Goal: Task Accomplishment & Management: Use online tool/utility

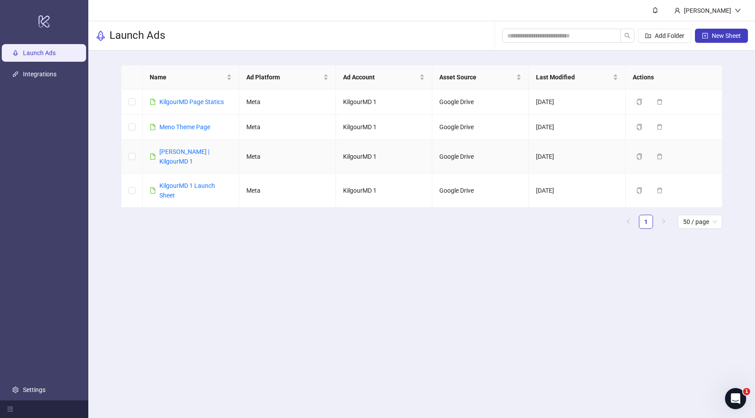
click at [173, 157] on div "[PERSON_NAME] | KilgourMD 1" at bounding box center [195, 156] width 72 height 19
click at [175, 147] on div "[PERSON_NAME] | KilgourMD 1" at bounding box center [195, 156] width 72 height 19
click at [190, 157] on div "[PERSON_NAME] | KilgourMD 1" at bounding box center [195, 156] width 72 height 19
click at [189, 153] on link "[PERSON_NAME] | KilgourMD 1" at bounding box center [184, 156] width 50 height 17
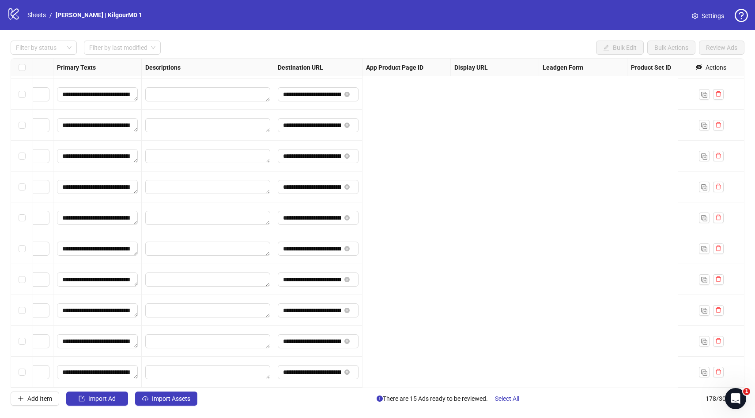
scroll to position [5188, 0]
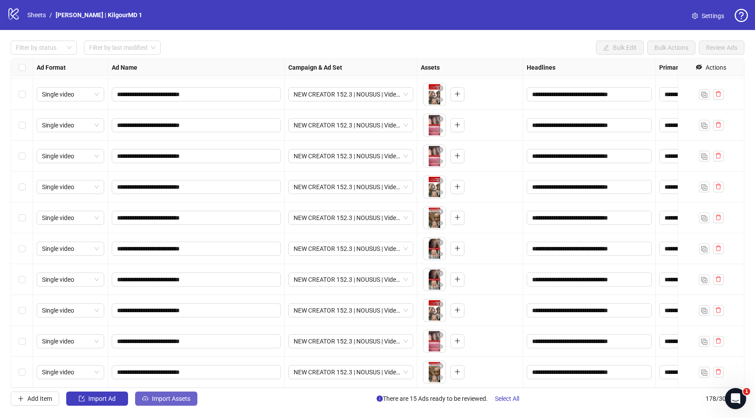
click at [161, 400] on span "Import Assets" at bounding box center [171, 398] width 38 height 7
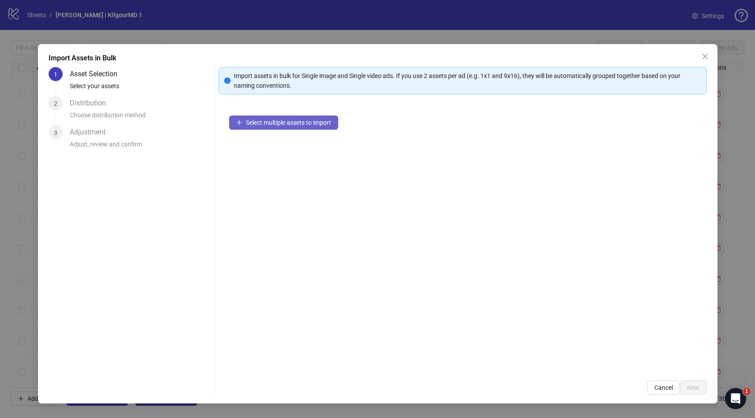
click at [267, 120] on span "Select multiple assets to import" at bounding box center [288, 122] width 85 height 7
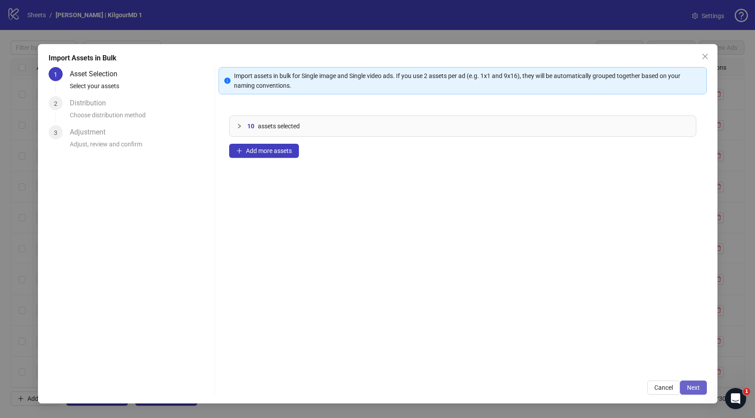
click at [695, 391] on span "Next" at bounding box center [693, 387] width 13 height 7
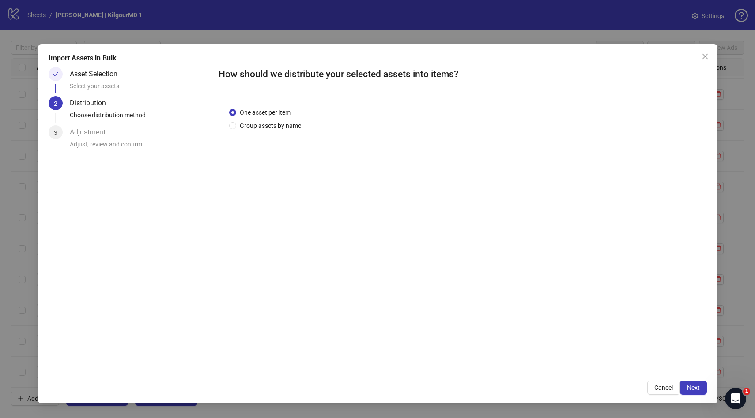
click at [695, 391] on span "Next" at bounding box center [693, 387] width 13 height 7
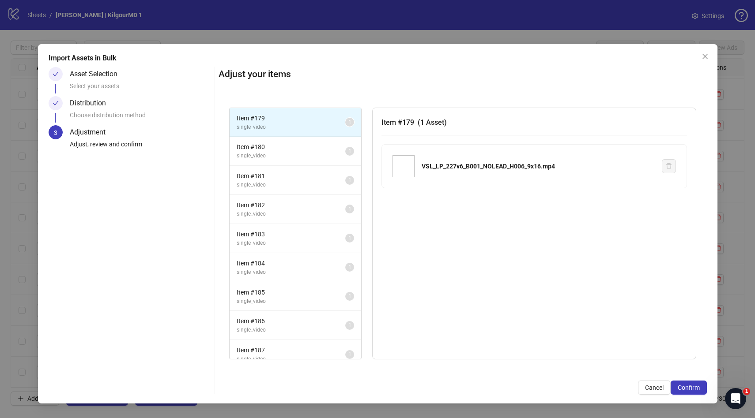
click at [695, 391] on span "Confirm" at bounding box center [689, 387] width 22 height 7
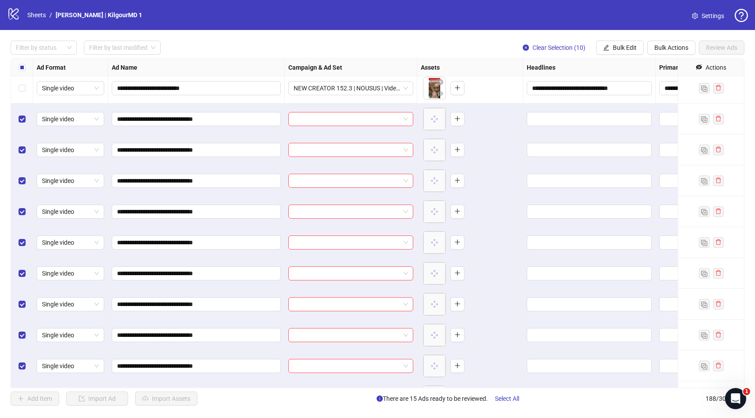
scroll to position [5497, 0]
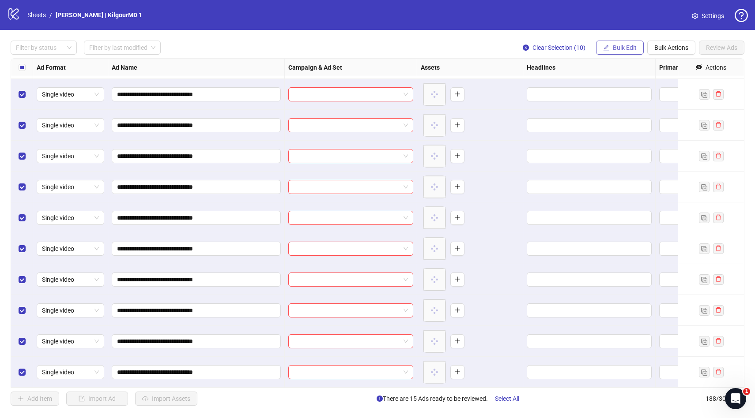
click at [601, 47] on button "Bulk Edit" at bounding box center [620, 48] width 48 height 14
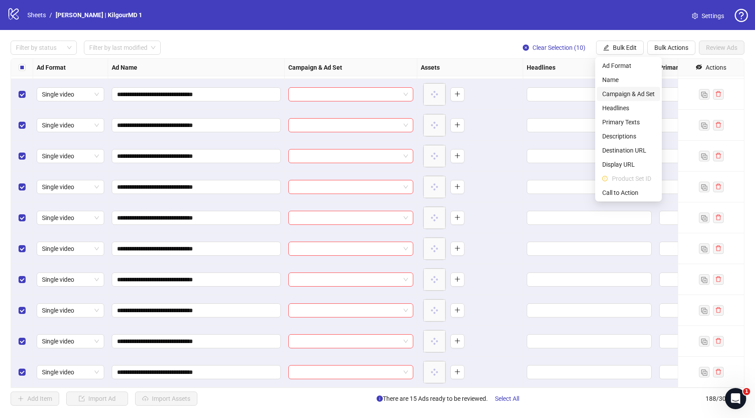
click at [610, 93] on span "Campaign & Ad Set" at bounding box center [628, 94] width 53 height 10
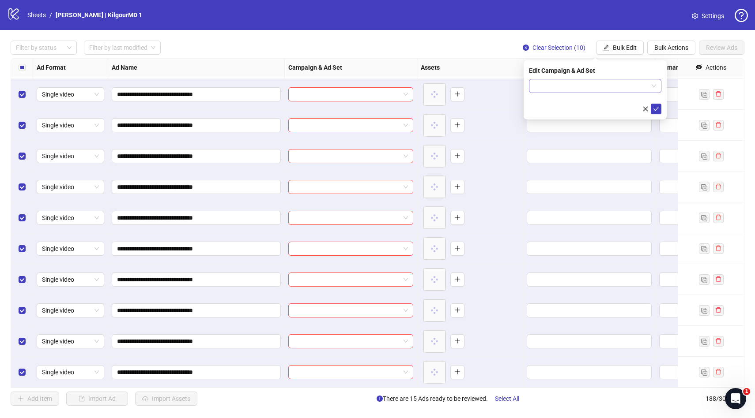
click at [588, 83] on input "search" at bounding box center [591, 85] width 114 height 13
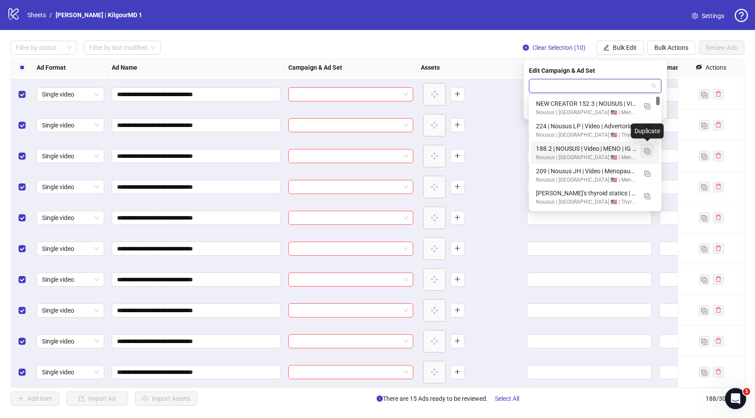
click at [644, 153] on img "button" at bounding box center [647, 151] width 6 height 6
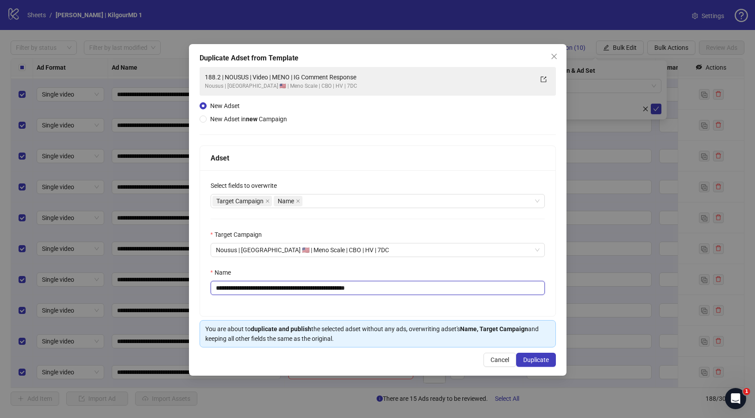
click at [347, 290] on input "**********" at bounding box center [378, 288] width 334 height 14
paste input "*****"
type input "**********"
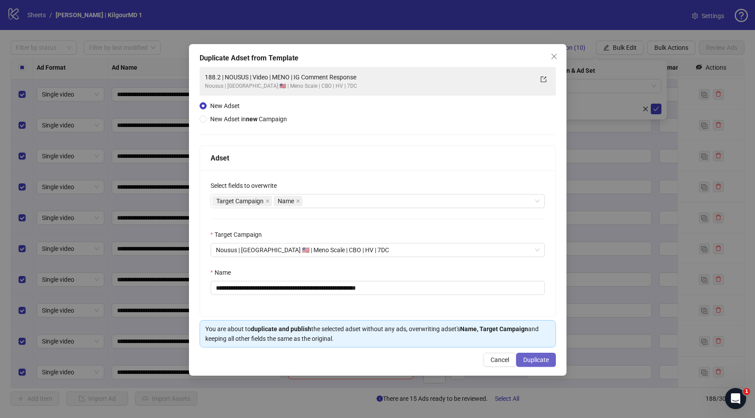
click at [532, 359] on span "Duplicate" at bounding box center [536, 360] width 26 height 7
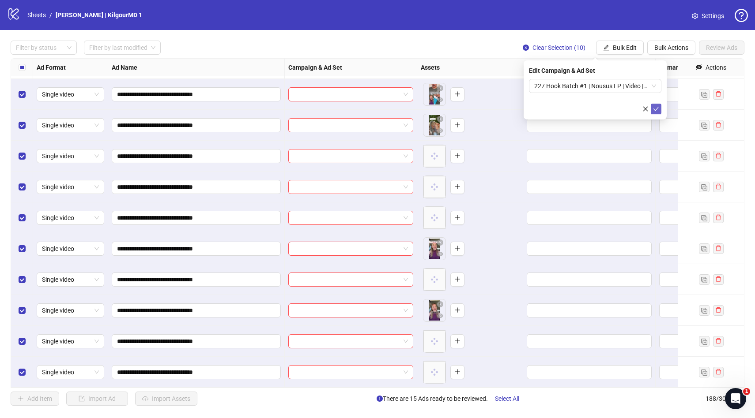
click at [656, 111] on icon "check" at bounding box center [656, 109] width 6 height 6
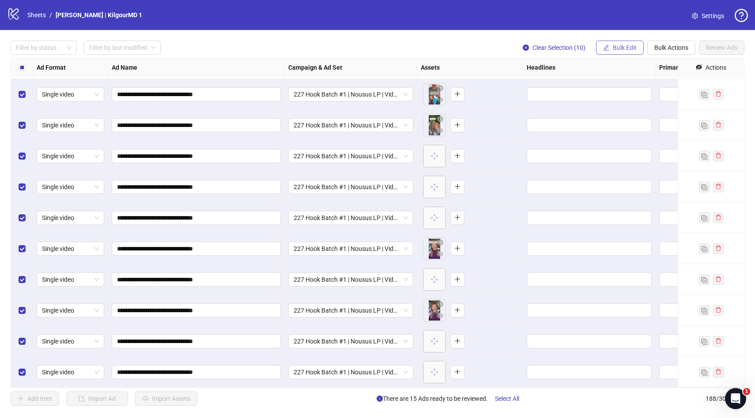
click at [628, 48] on span "Bulk Edit" at bounding box center [625, 47] width 24 height 7
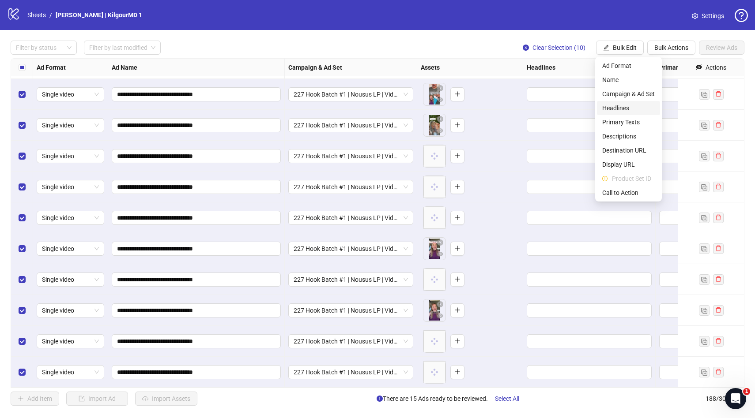
click at [611, 105] on span "Headlines" at bounding box center [628, 108] width 53 height 10
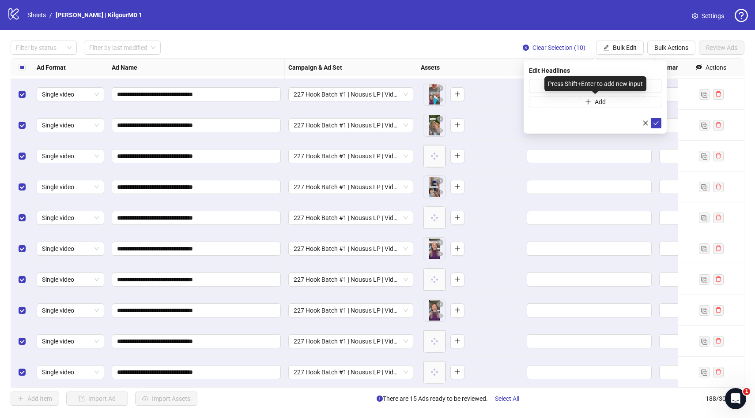
click at [603, 87] on div "Press Shift+Enter to add new input" at bounding box center [595, 83] width 102 height 15
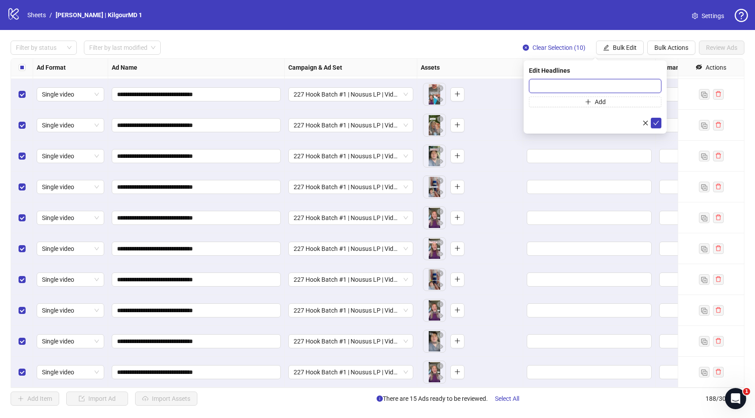
click at [614, 85] on input "text" at bounding box center [595, 86] width 132 height 14
paste input "**********"
type input "**********"
click at [658, 125] on icon "check" at bounding box center [656, 123] width 6 height 6
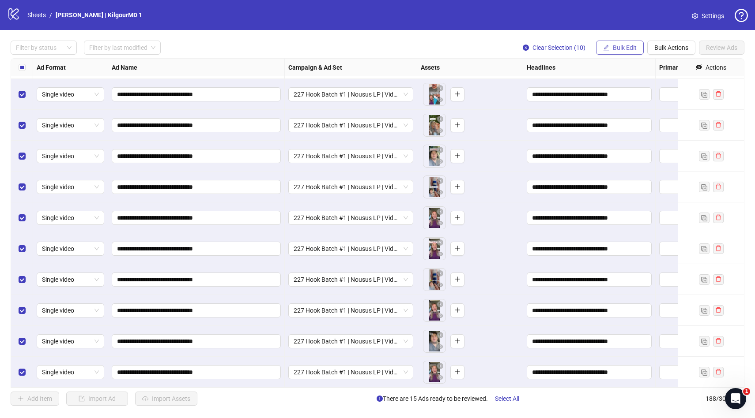
click at [626, 46] on span "Bulk Edit" at bounding box center [625, 47] width 24 height 7
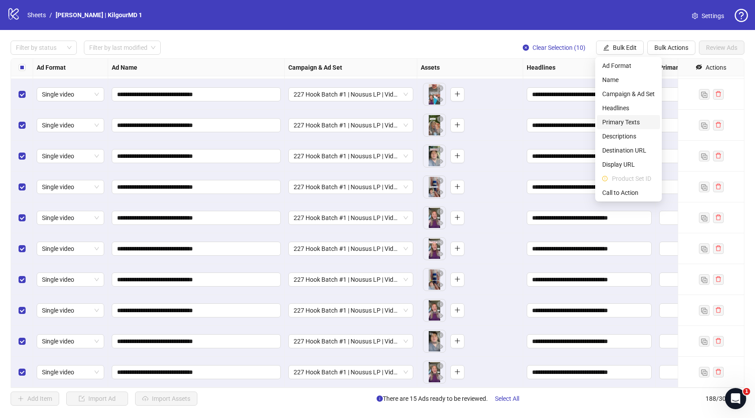
click at [606, 121] on span "Primary Texts" at bounding box center [628, 122] width 53 height 10
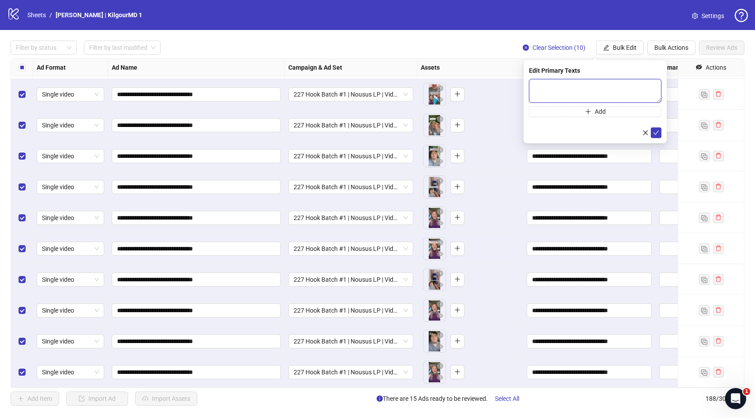
click at [531, 84] on textarea at bounding box center [595, 91] width 132 height 24
paste textarea "**********"
type textarea "**********"
click at [655, 132] on icon "check" at bounding box center [656, 133] width 6 height 6
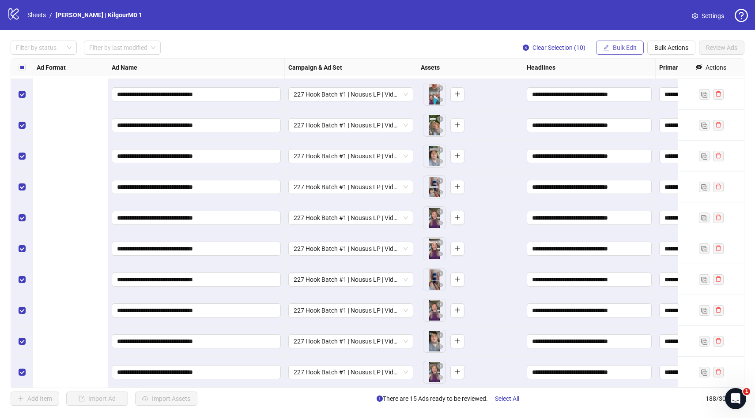
scroll to position [5497, 346]
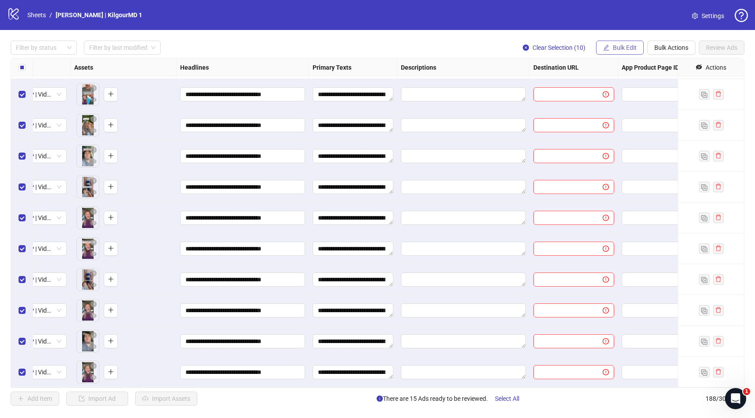
click at [611, 51] on button "Bulk Edit" at bounding box center [620, 48] width 48 height 14
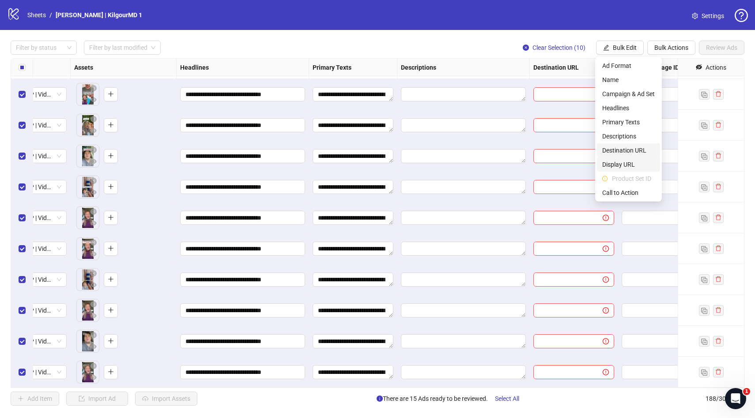
click at [613, 151] on span "Destination URL" at bounding box center [628, 151] width 53 height 10
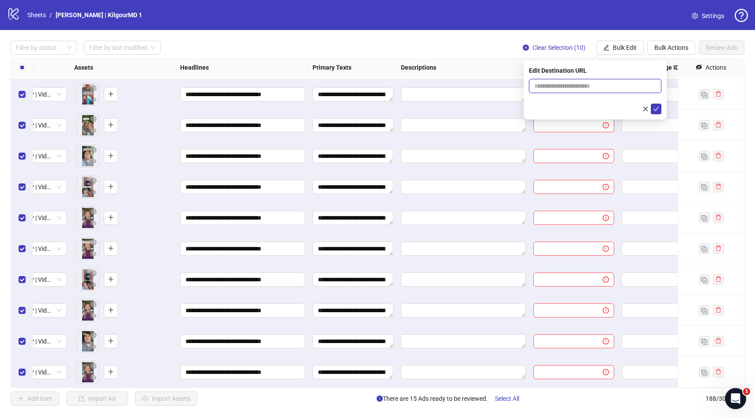
click at [550, 86] on input "text" at bounding box center [591, 86] width 115 height 10
paste input "**********"
type input "**********"
click at [655, 116] on div "**********" at bounding box center [594, 89] width 143 height 59
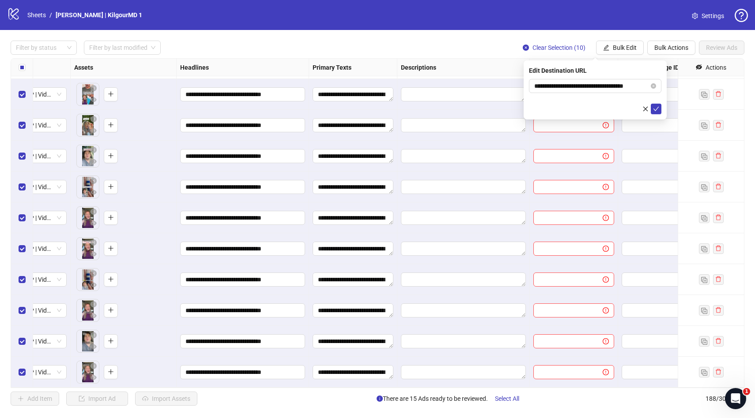
scroll to position [0, 0]
click at [655, 113] on button "submit" at bounding box center [656, 109] width 11 height 11
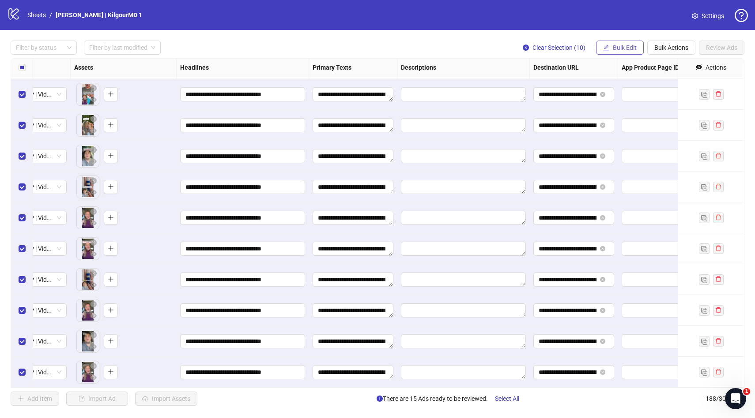
click at [623, 51] on span "Bulk Edit" at bounding box center [625, 47] width 24 height 7
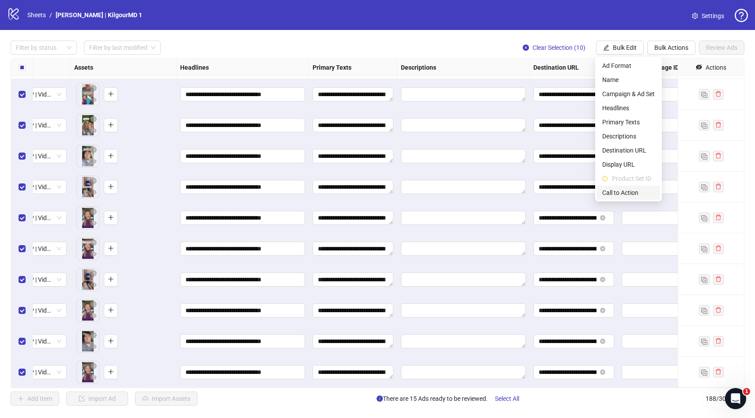
click at [616, 193] on span "Call to Action" at bounding box center [628, 193] width 53 height 10
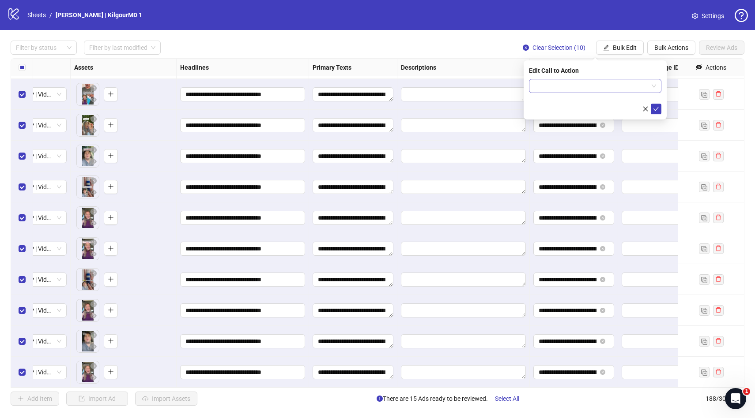
click at [543, 82] on input "search" at bounding box center [591, 85] width 114 height 13
type input "***"
click at [544, 100] on div "Learn more" at bounding box center [595, 104] width 118 height 10
click at [652, 110] on button "submit" at bounding box center [656, 109] width 11 height 11
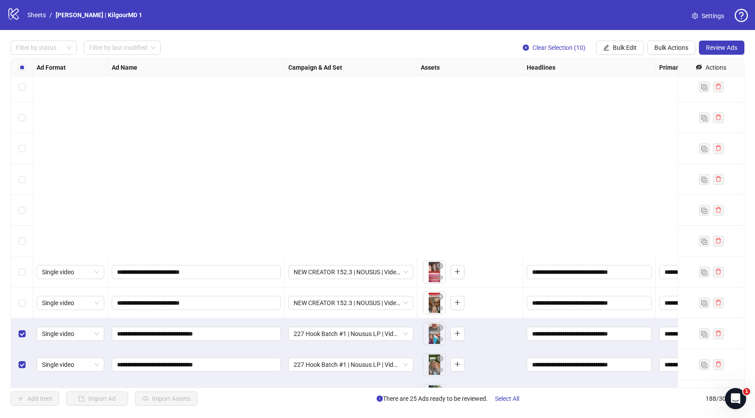
scroll to position [5497, 0]
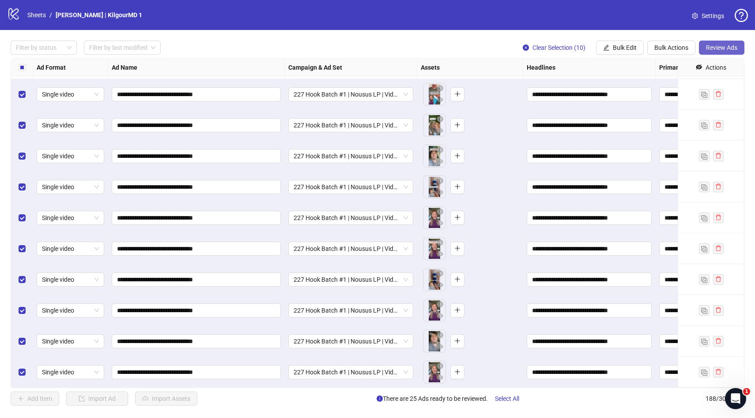
click at [725, 45] on span "Review Ads" at bounding box center [721, 47] width 31 height 7
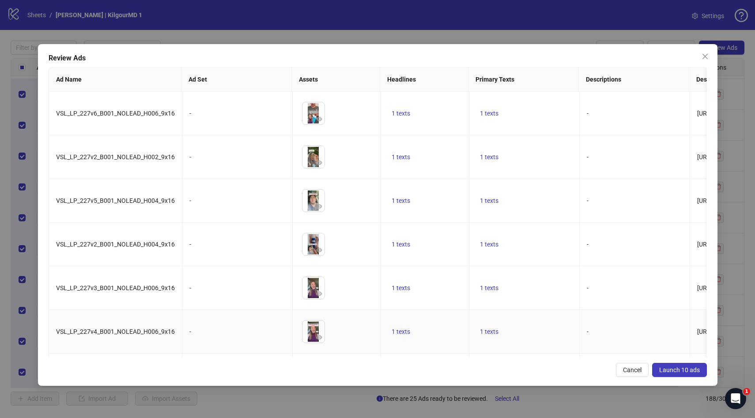
scroll to position [171, 0]
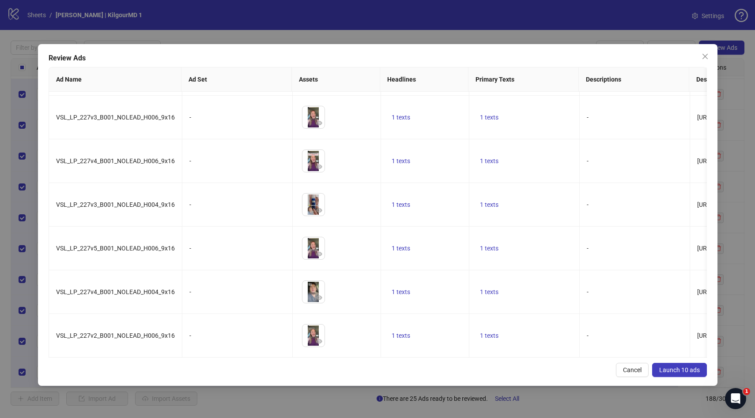
click at [691, 370] on span "Launch 10 ads" at bounding box center [679, 370] width 41 height 7
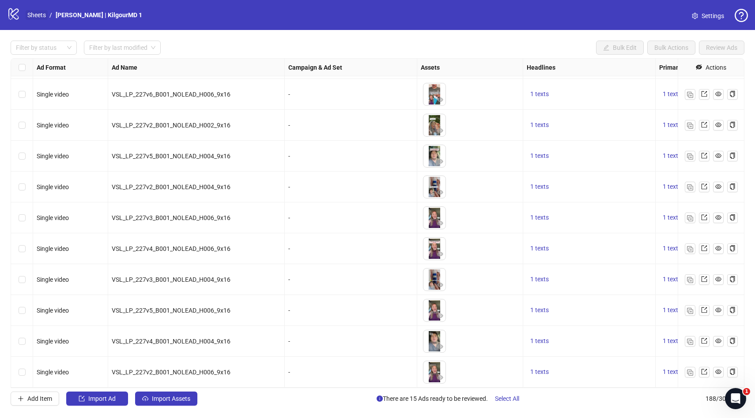
click at [37, 15] on link "Sheets" at bounding box center [37, 15] width 22 height 10
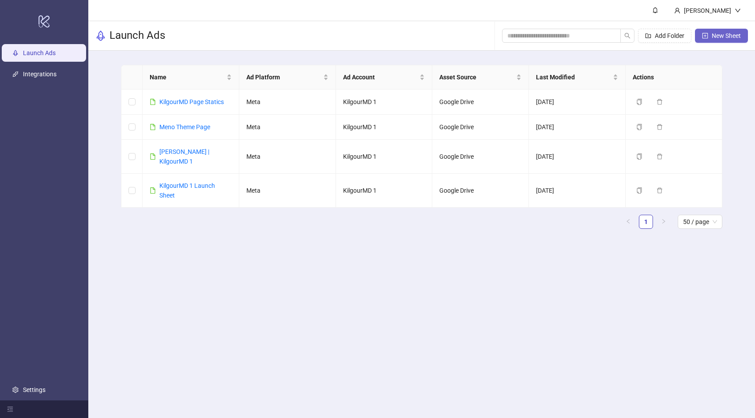
click at [734, 31] on button "New Sheet" at bounding box center [721, 36] width 53 height 14
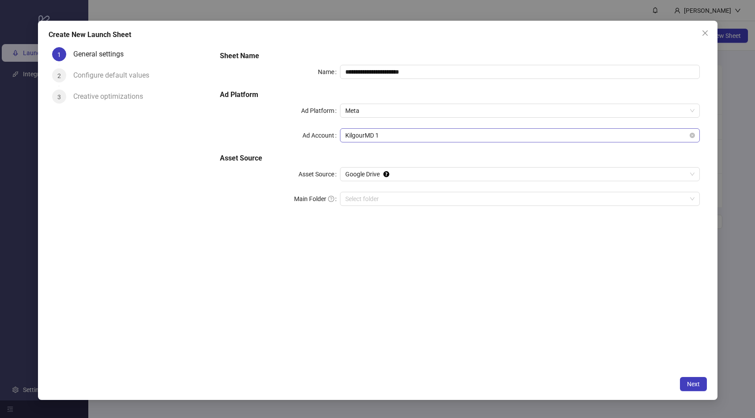
click at [369, 140] on span "KilgourMD 1" at bounding box center [519, 135] width 349 height 13
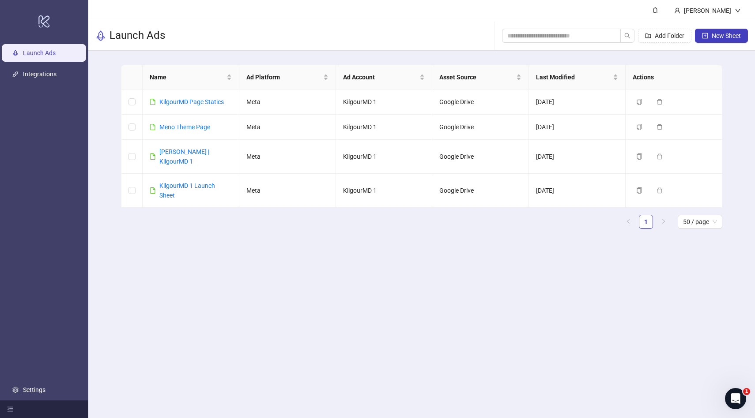
click at [49, 85] on ul "Launch Ads Integrations Settings" at bounding box center [44, 221] width 88 height 358
click at [49, 84] on ul "Launch Ads Integrations Settings" at bounding box center [44, 221] width 88 height 358
click at [48, 78] on link "Integrations" at bounding box center [40, 74] width 34 height 7
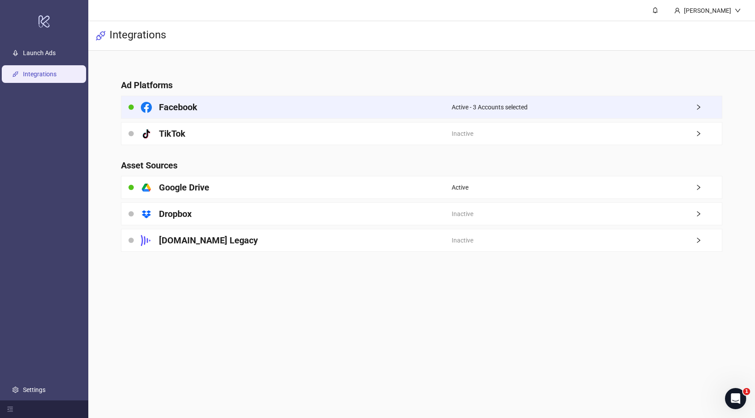
click at [477, 105] on span "Active - 3 Accounts selected" at bounding box center [490, 107] width 76 height 10
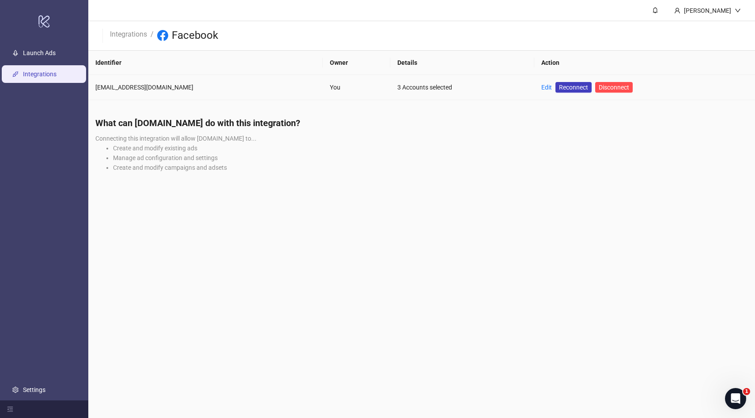
click at [541, 83] on div "Edit" at bounding box center [546, 88] width 11 height 10
click at [541, 86] on link "Edit" at bounding box center [546, 87] width 11 height 7
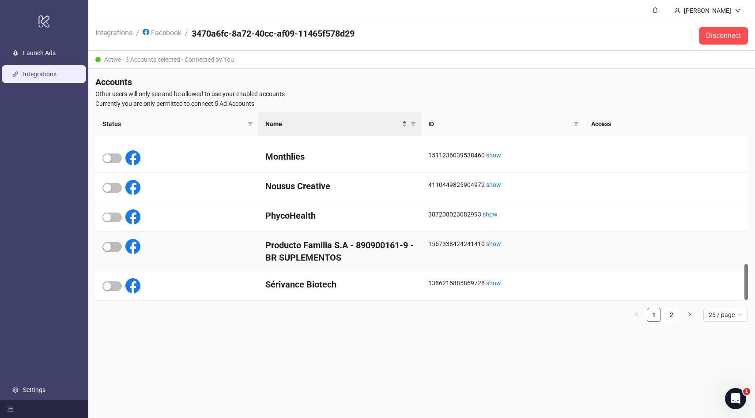
scroll to position [579, 0]
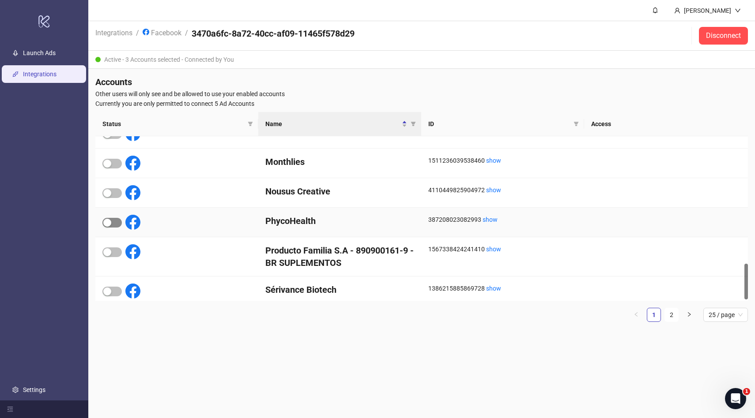
click at [120, 225] on span "button" at bounding box center [111, 223] width 19 height 10
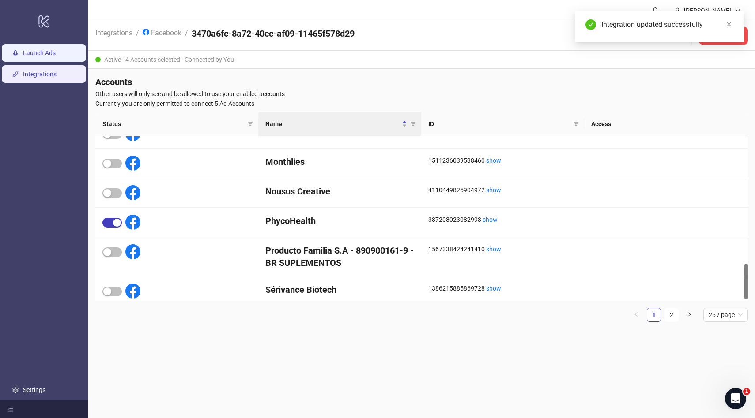
click at [54, 50] on link "Launch Ads" at bounding box center [39, 52] width 33 height 7
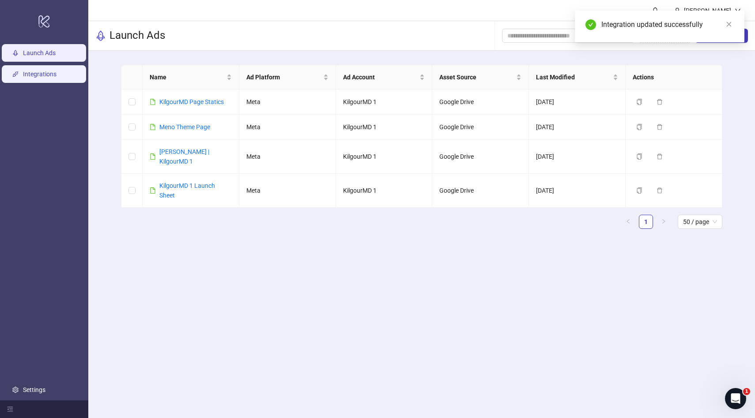
click at [56, 78] on link "Integrations" at bounding box center [40, 74] width 34 height 7
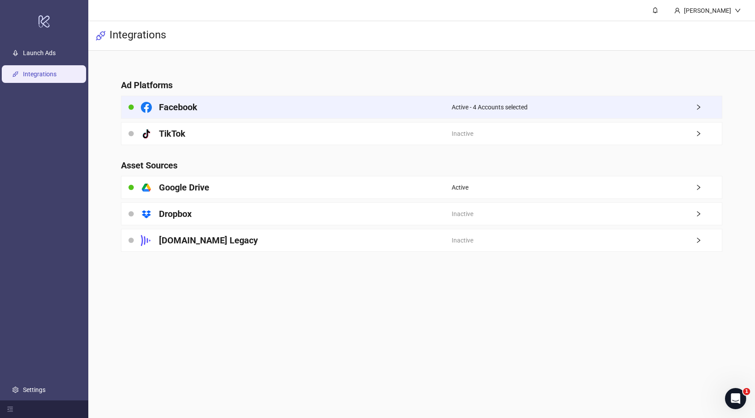
click at [346, 110] on div "Facebook" at bounding box center [286, 107] width 330 height 22
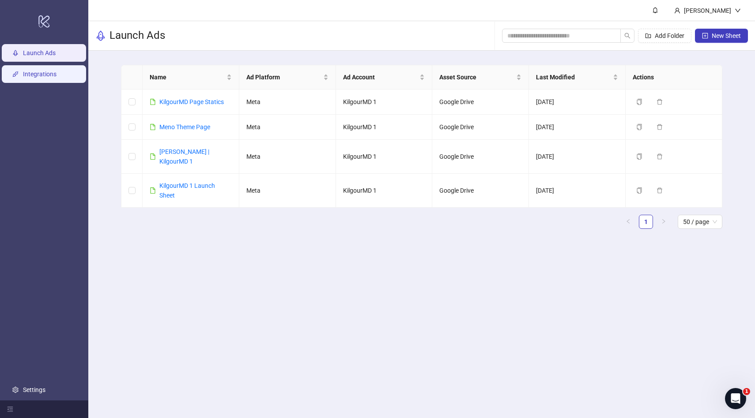
click at [44, 71] on link "Integrations" at bounding box center [40, 74] width 34 height 7
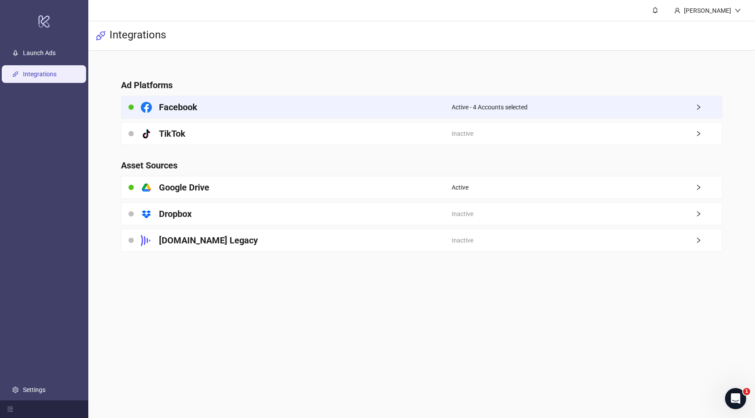
click at [309, 109] on div "Facebook" at bounding box center [286, 107] width 330 height 22
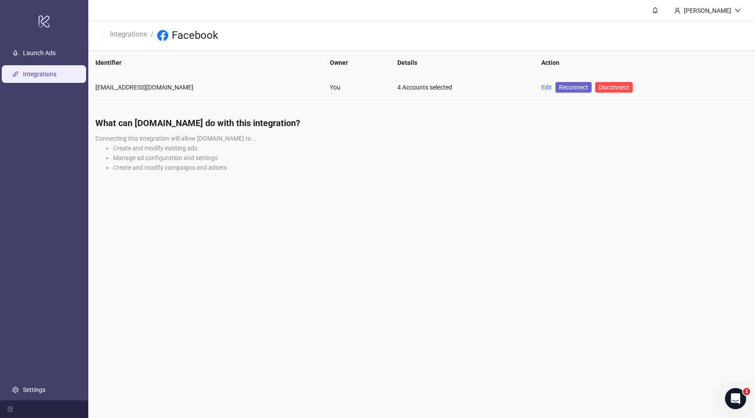
click at [559, 91] on span "Reconnect" at bounding box center [573, 88] width 29 height 10
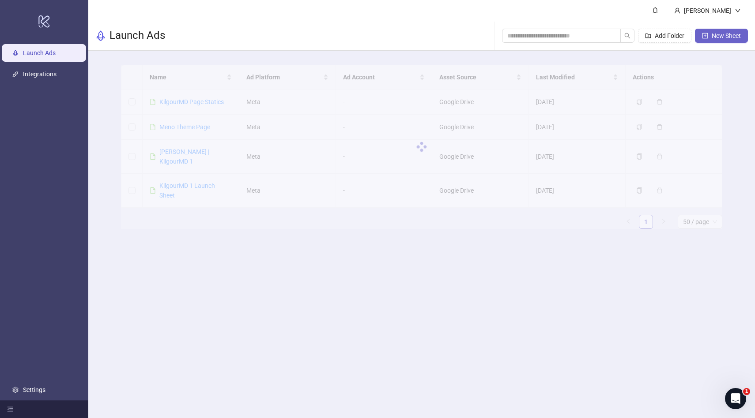
click at [713, 32] on span "New Sheet" at bounding box center [726, 35] width 29 height 7
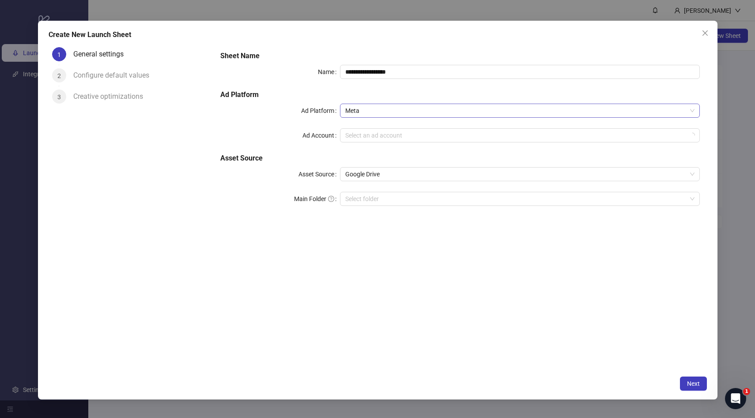
type input "**********"
click at [426, 132] on span "PhycoHealth" at bounding box center [519, 135] width 349 height 13
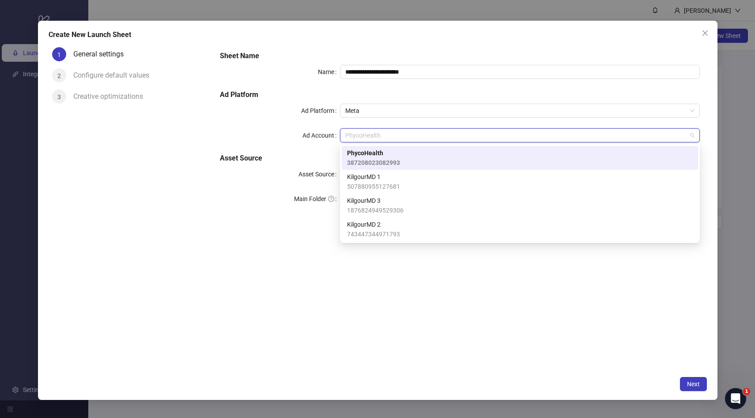
click at [418, 97] on h5 "Ad Platform" at bounding box center [459, 95] width 479 height 11
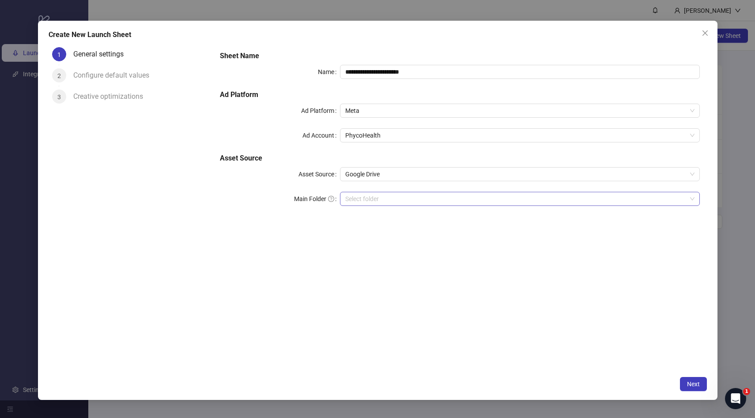
click at [360, 199] on input "Main Folder" at bounding box center [515, 198] width 341 height 13
click at [383, 173] on icon "Tooltip anchor" at bounding box center [386, 174] width 7 height 7
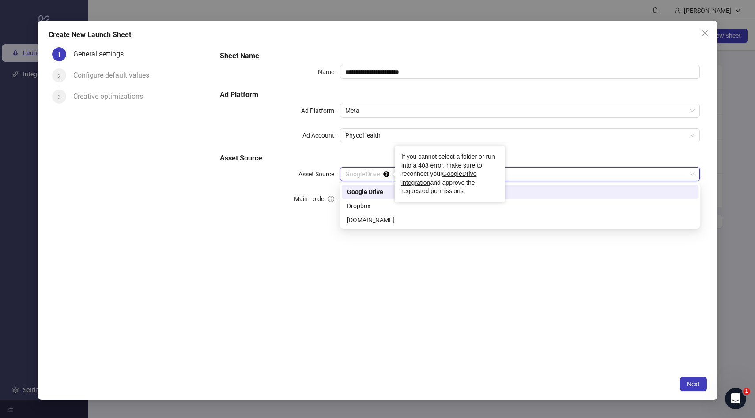
click at [355, 156] on h5 "Asset Source" at bounding box center [459, 158] width 479 height 11
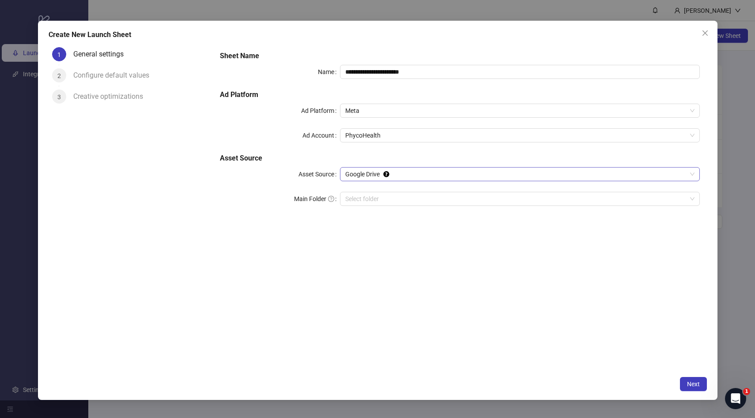
click at [350, 172] on span "Google Drive" at bounding box center [519, 174] width 349 height 13
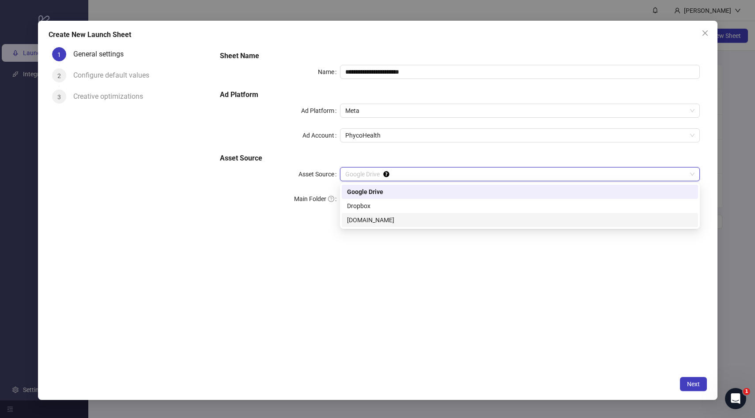
click at [357, 221] on div "Frame.io" at bounding box center [520, 220] width 346 height 10
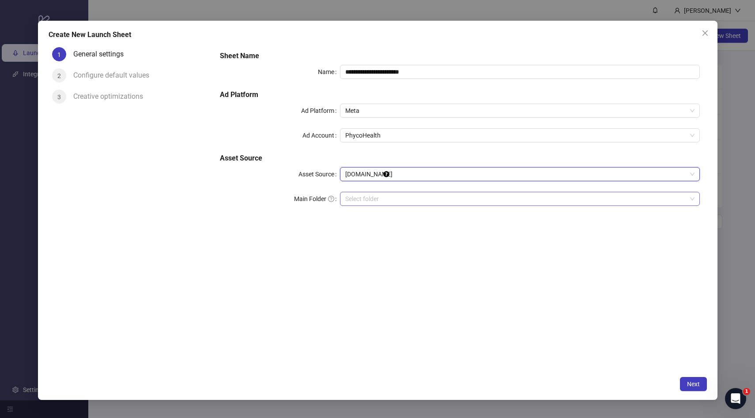
click at [359, 198] on input "search" at bounding box center [515, 198] width 341 height 13
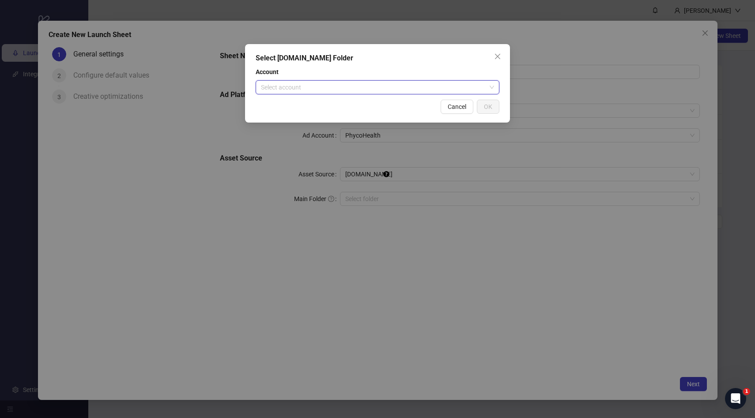
click at [359, 83] on input "search" at bounding box center [373, 87] width 225 height 13
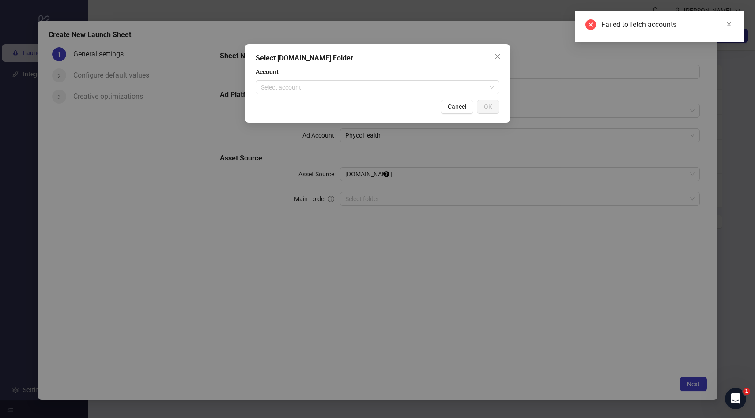
click at [350, 176] on div "Select Frame.io Folder Account Select account Cancel OK" at bounding box center [377, 209] width 755 height 418
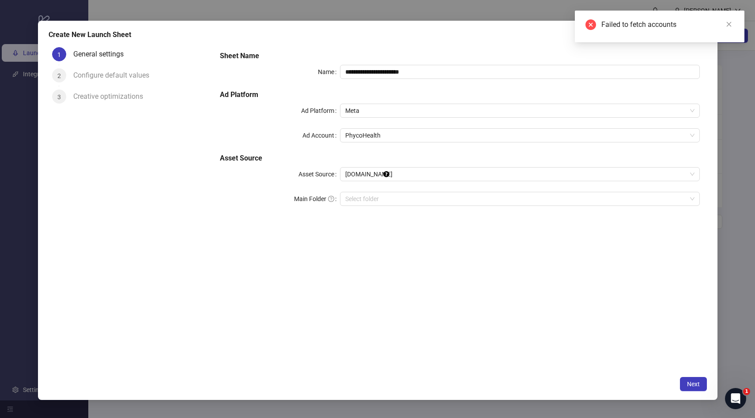
click at [350, 176] on body "**********" at bounding box center [377, 209] width 755 height 418
click at [350, 175] on span "Frame.io" at bounding box center [519, 174] width 349 height 13
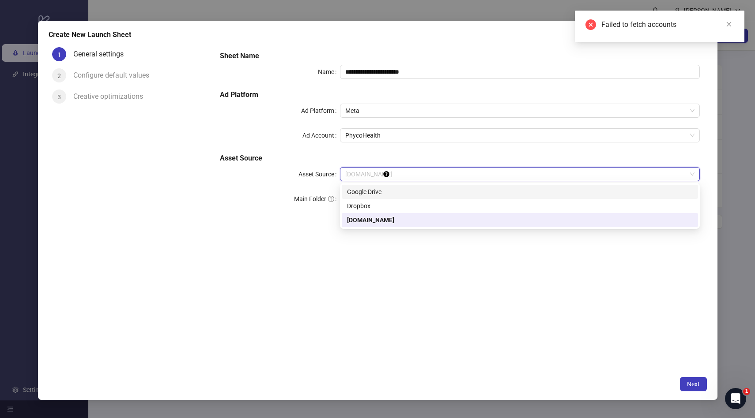
click at [358, 192] on div "Google Drive" at bounding box center [520, 192] width 346 height 10
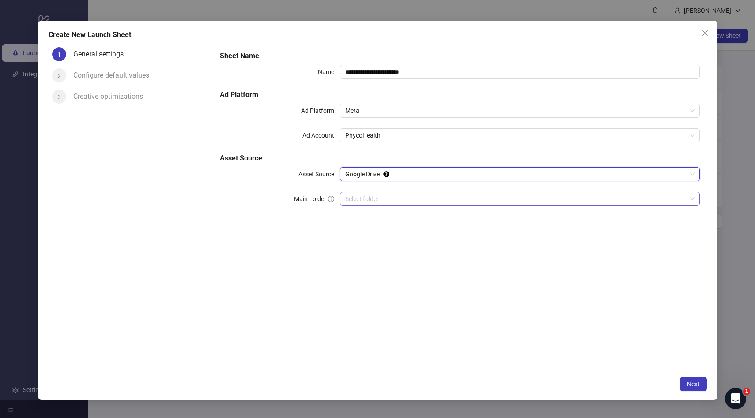
click at [358, 200] on input "Main Folder" at bounding box center [515, 198] width 341 height 13
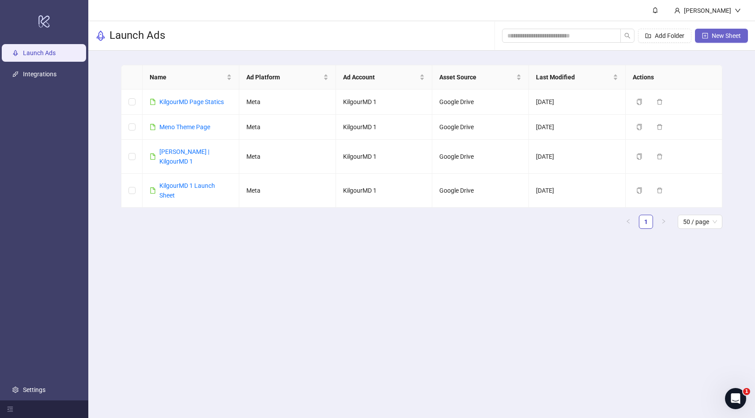
click at [727, 32] on span "New Sheet" at bounding box center [726, 35] width 29 height 7
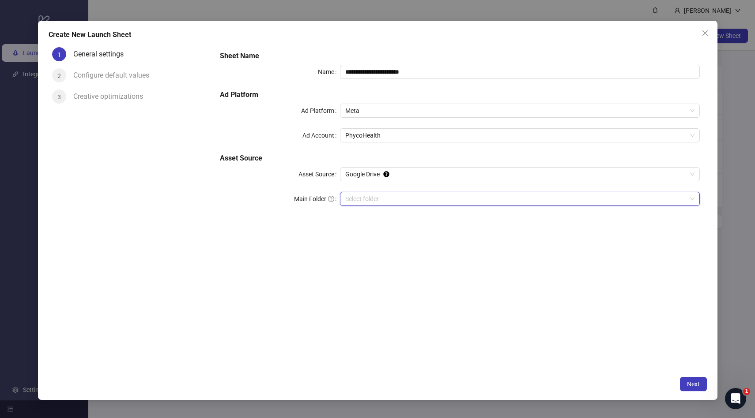
click at [367, 198] on input "Main Folder" at bounding box center [515, 198] width 341 height 13
click at [698, 385] on span "Next" at bounding box center [693, 384] width 13 height 7
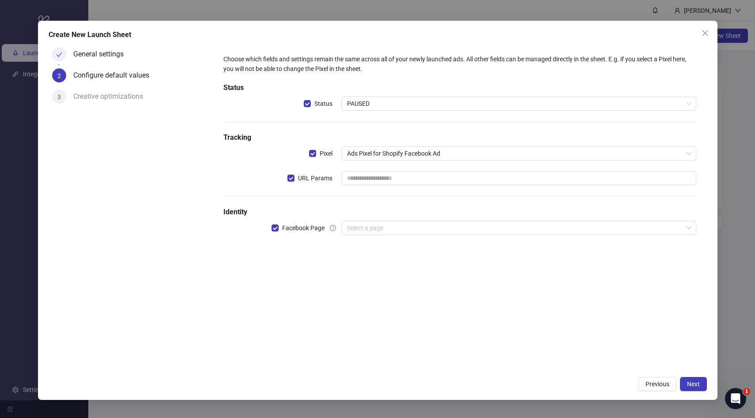
click at [486, 89] on h5 "Status" at bounding box center [459, 88] width 472 height 11
click at [471, 98] on span "PAUSED" at bounding box center [519, 103] width 344 height 13
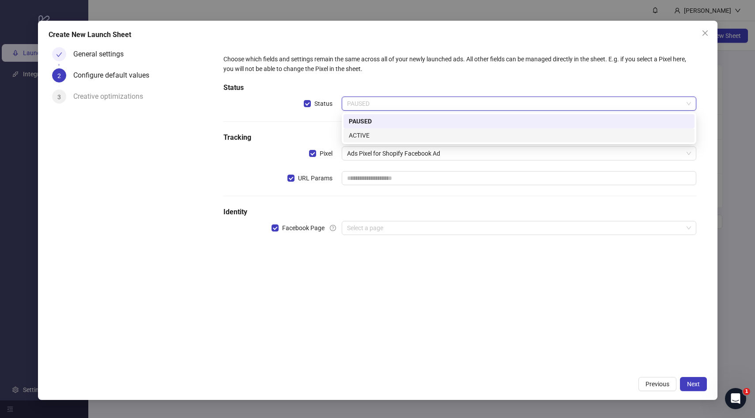
click at [409, 134] on div "ACTIVE" at bounding box center [519, 136] width 340 height 10
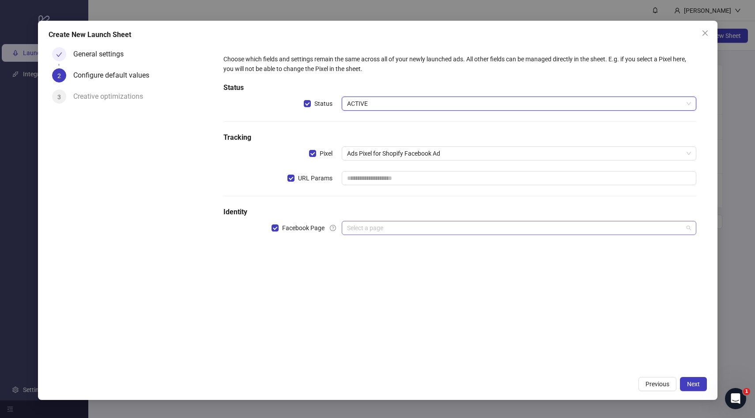
click at [370, 221] on div "Select a page" at bounding box center [519, 228] width 354 height 14
type input "*****"
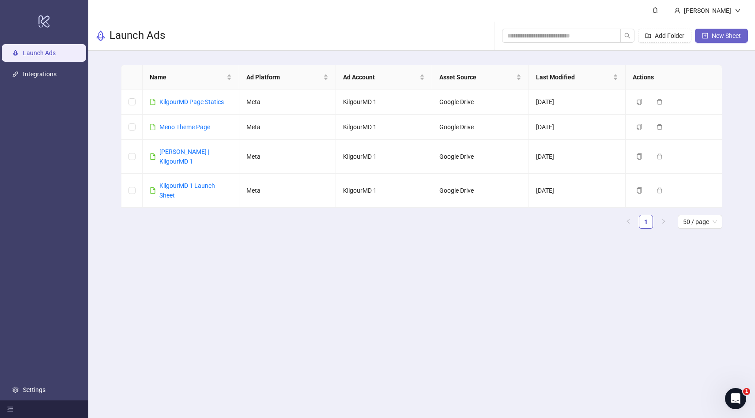
click at [728, 36] on span "New Sheet" at bounding box center [726, 35] width 29 height 7
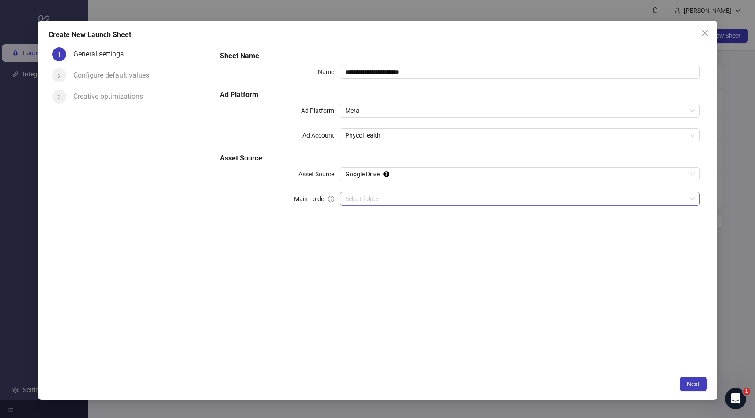
click at [355, 197] on input "Main Folder" at bounding box center [515, 198] width 341 height 13
click at [697, 381] on span "Next" at bounding box center [693, 384] width 13 height 7
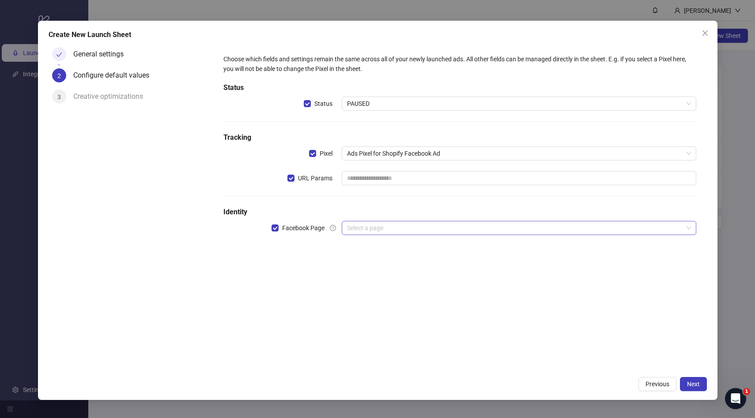
click at [361, 229] on input "search" at bounding box center [515, 228] width 336 height 13
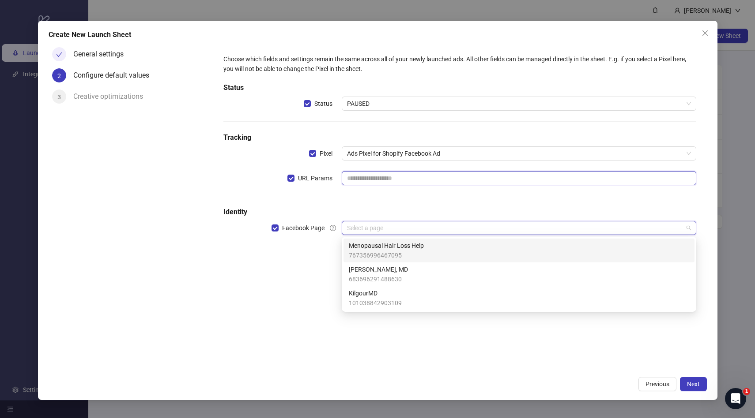
click at [369, 175] on input "text" at bounding box center [519, 178] width 354 height 14
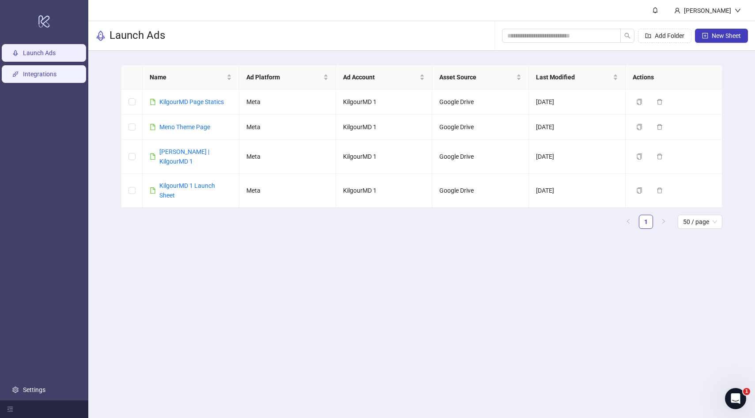
click at [56, 75] on link "Integrations" at bounding box center [40, 74] width 34 height 7
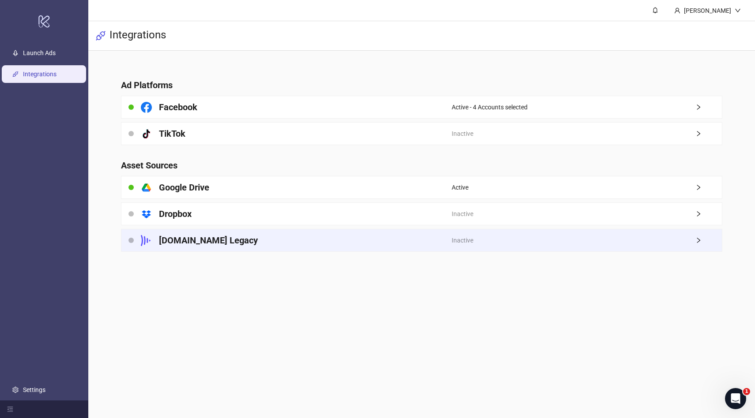
click at [336, 238] on div "Frame.io Legacy" at bounding box center [286, 241] width 330 height 22
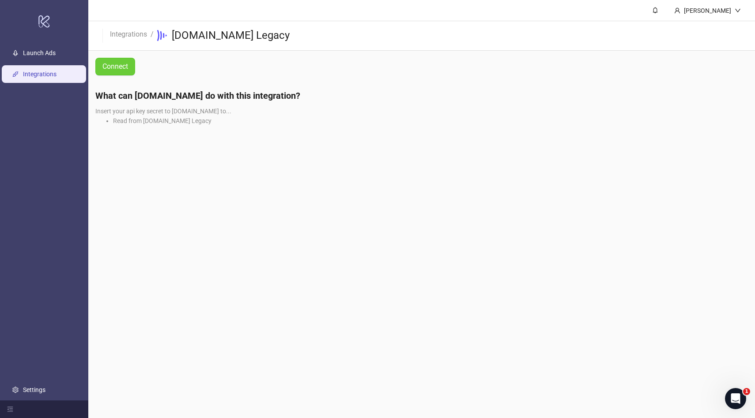
click at [120, 65] on span "Connect" at bounding box center [115, 67] width 26 height 8
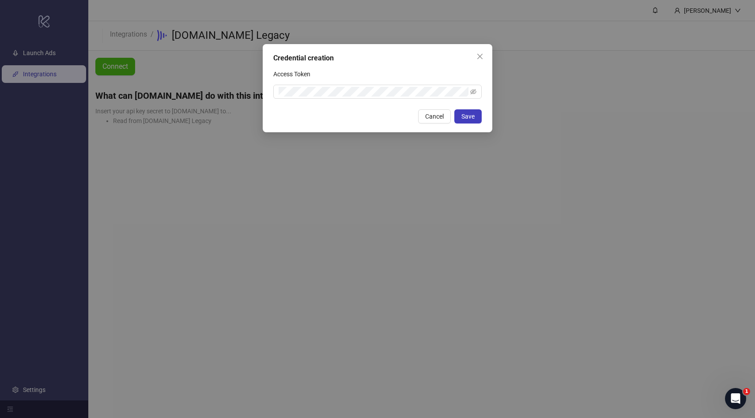
click at [206, 92] on div "Credential creation Access Token Cancel Save" at bounding box center [377, 209] width 755 height 418
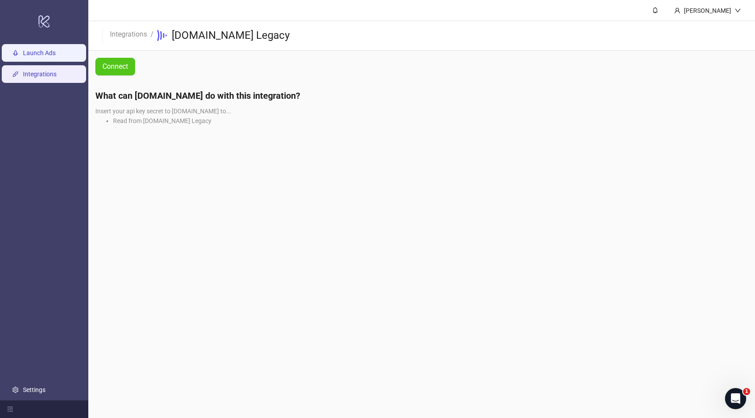
click at [56, 53] on link "Launch Ads" at bounding box center [39, 52] width 33 height 7
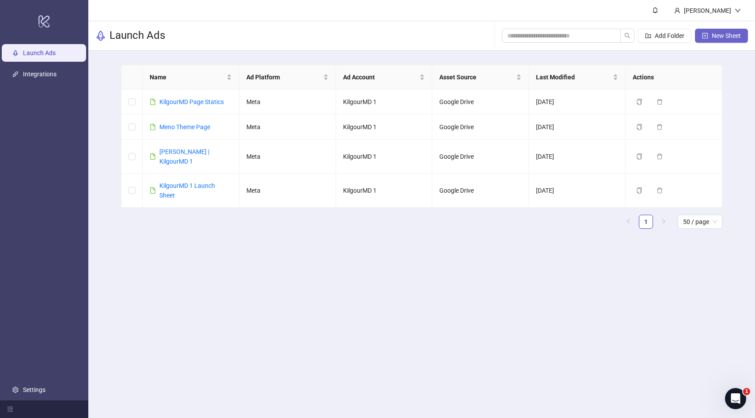
click at [712, 41] on button "New Sheet" at bounding box center [721, 36] width 53 height 14
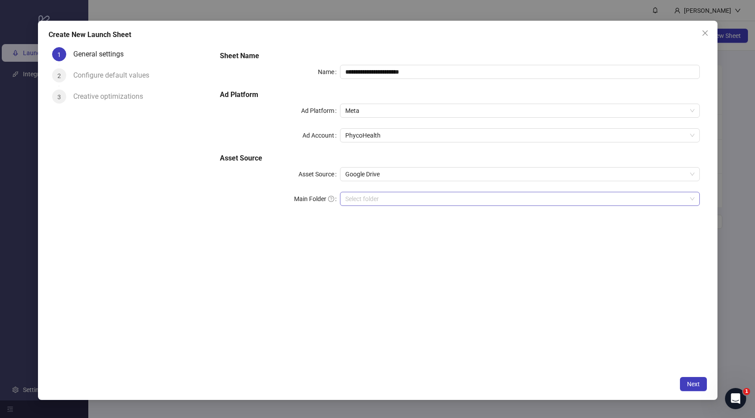
click at [351, 201] on input "Main Folder" at bounding box center [515, 198] width 341 height 13
click at [703, 384] on button "Next" at bounding box center [693, 384] width 27 height 14
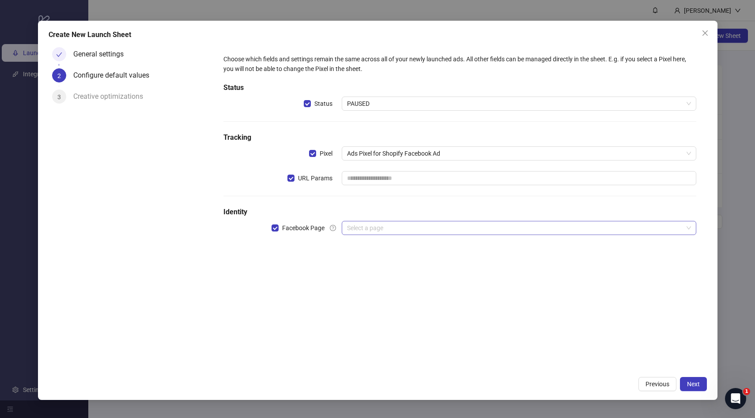
click at [355, 233] on input "search" at bounding box center [515, 228] width 336 height 13
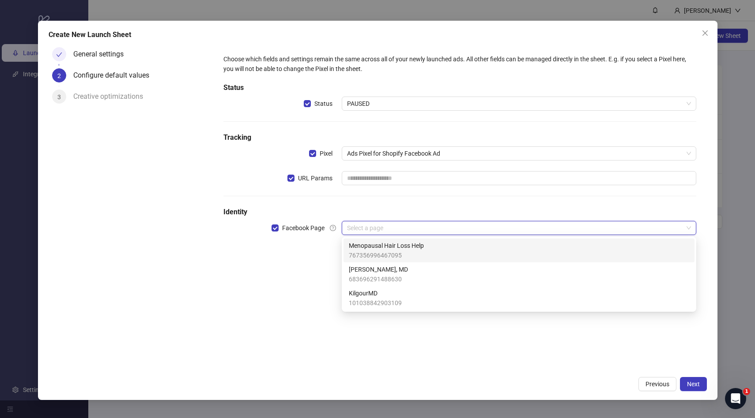
click at [391, 162] on div "Choose which fields and settings remain the same across all of your newly launc…" at bounding box center [459, 150] width 479 height 198
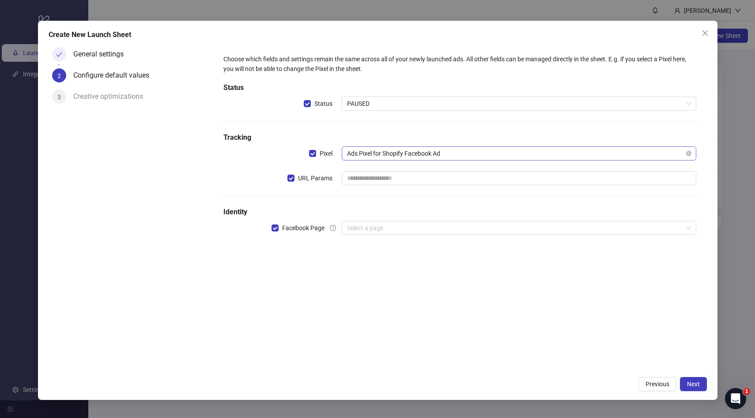
click at [391, 155] on span "Ads Pixel for Shopify Facebook Ad" at bounding box center [519, 153] width 344 height 13
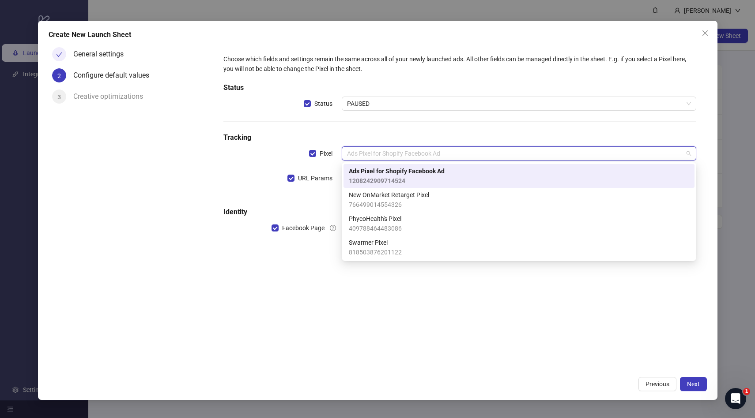
click at [402, 120] on div "Choose which fields and settings remain the same across all of your newly launc…" at bounding box center [459, 150] width 479 height 198
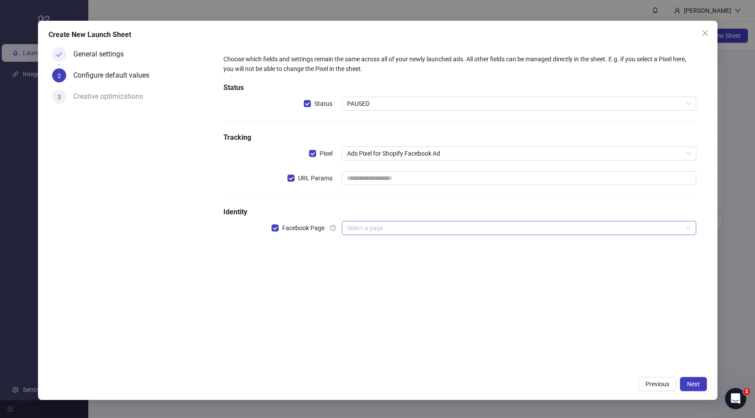
click at [354, 229] on input "search" at bounding box center [515, 228] width 336 height 13
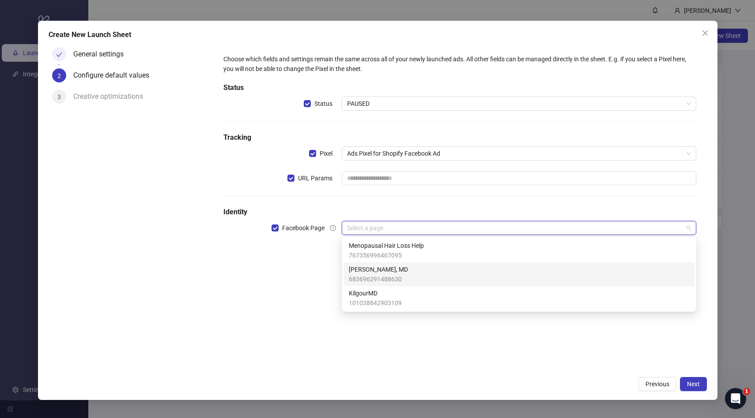
click at [329, 229] on label "Facebook Page" at bounding box center [306, 228] width 70 height 14
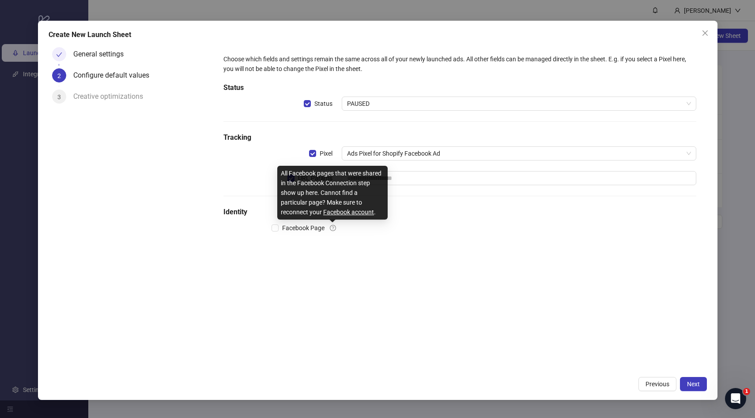
click at [331, 229] on icon "question-circle" at bounding box center [333, 228] width 6 height 6
click at [338, 212] on link "Facebook account" at bounding box center [348, 212] width 51 height 7
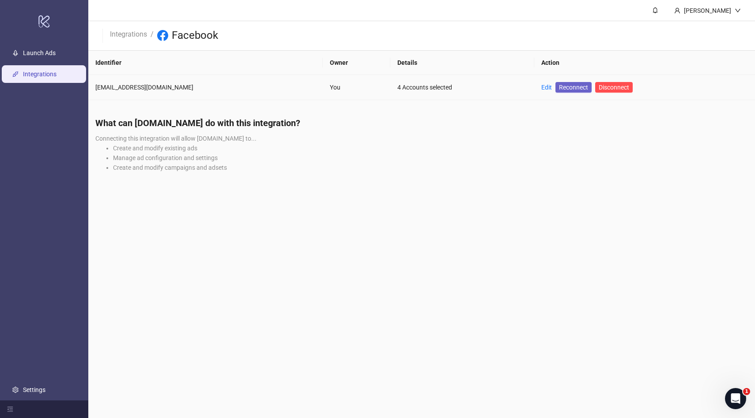
click at [559, 85] on span "Reconnect" at bounding box center [573, 88] width 29 height 10
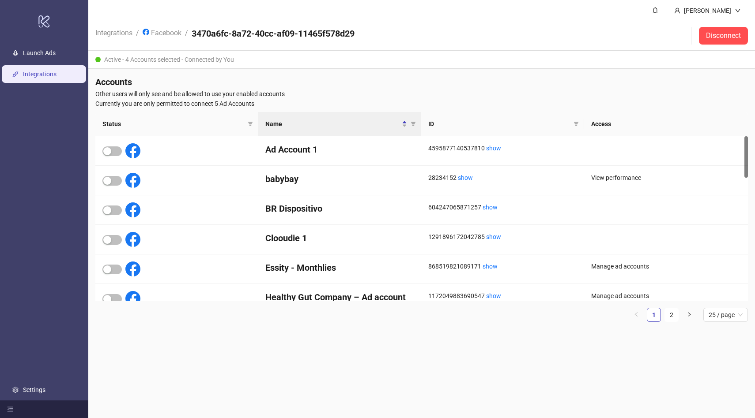
click at [396, 81] on h4 "Accounts" at bounding box center [421, 82] width 652 height 12
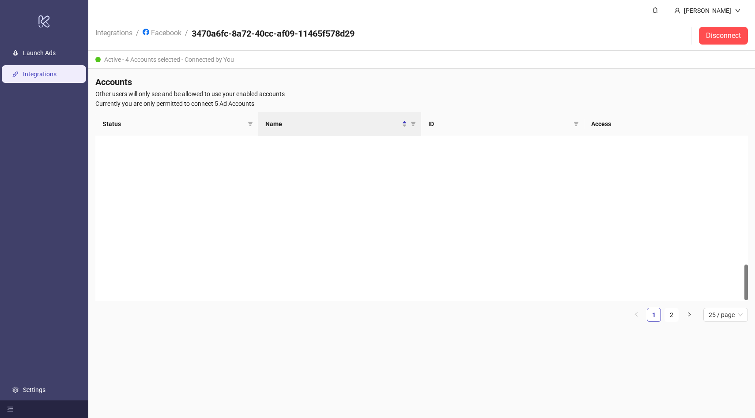
scroll to position [584, 0]
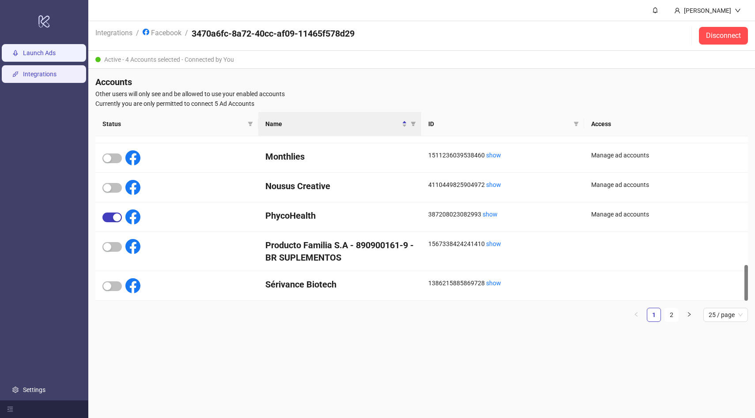
click at [31, 56] on link "Launch Ads" at bounding box center [39, 52] width 33 height 7
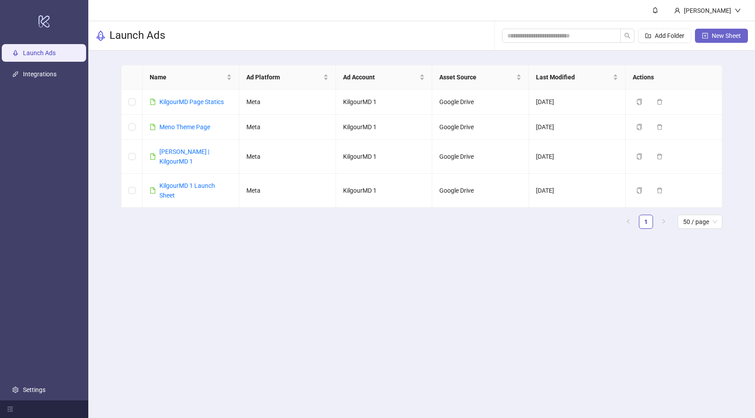
click at [706, 36] on icon "plus-square" at bounding box center [705, 36] width 6 height 6
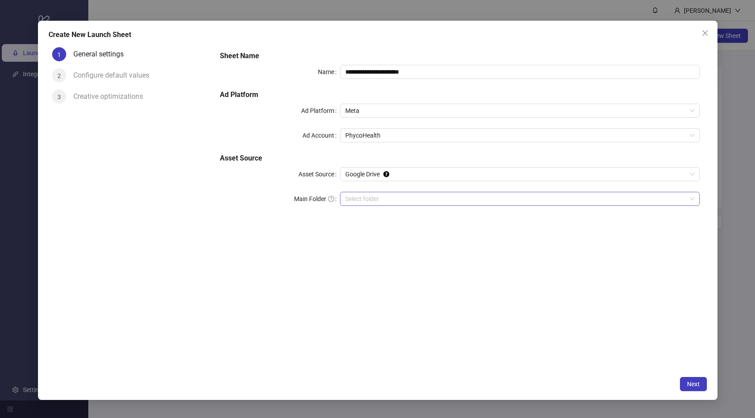
click at [384, 199] on input "Main Folder" at bounding box center [515, 198] width 341 height 13
click at [695, 387] on span "Next" at bounding box center [693, 384] width 13 height 7
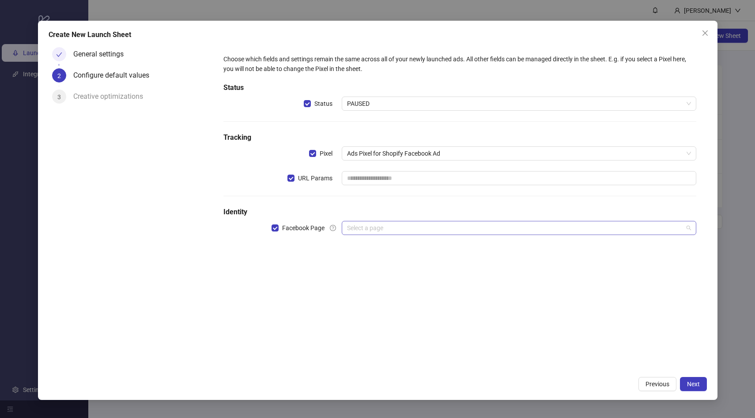
click at [438, 226] on input "search" at bounding box center [515, 228] width 336 height 13
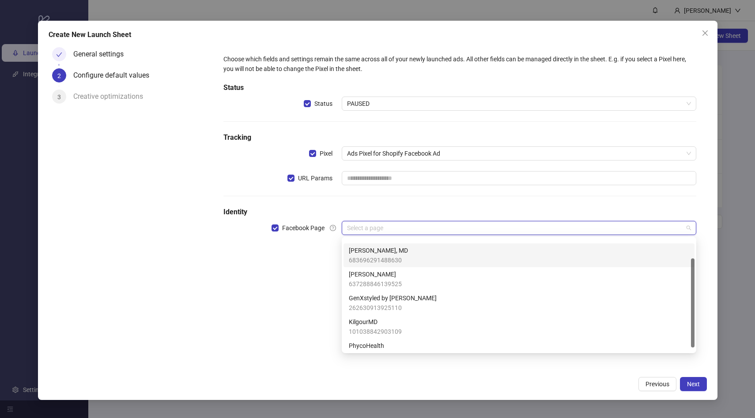
scroll to position [30, 0]
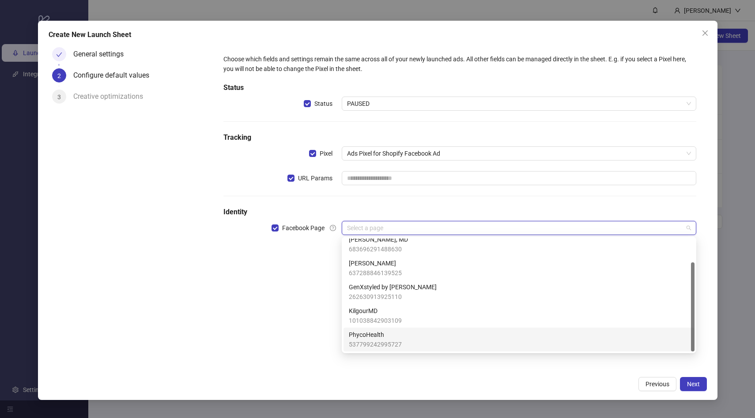
click at [385, 335] on span "PhycoHealth" at bounding box center [375, 335] width 53 height 10
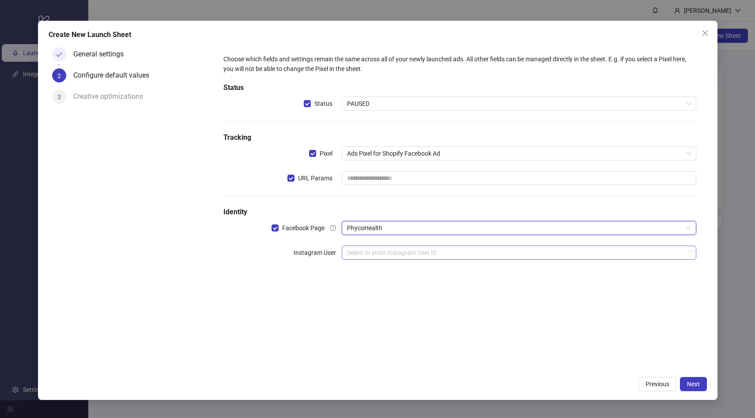
click at [370, 258] on input "search" at bounding box center [515, 252] width 336 height 13
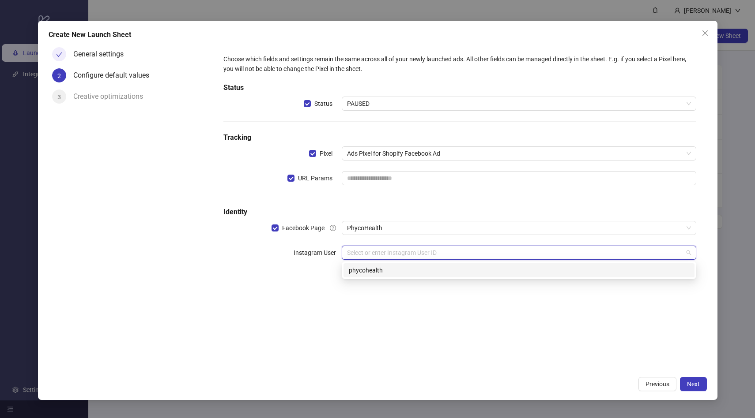
click at [369, 273] on div "phycohealth" at bounding box center [519, 271] width 340 height 10
click at [370, 99] on span "PAUSED" at bounding box center [519, 103] width 344 height 13
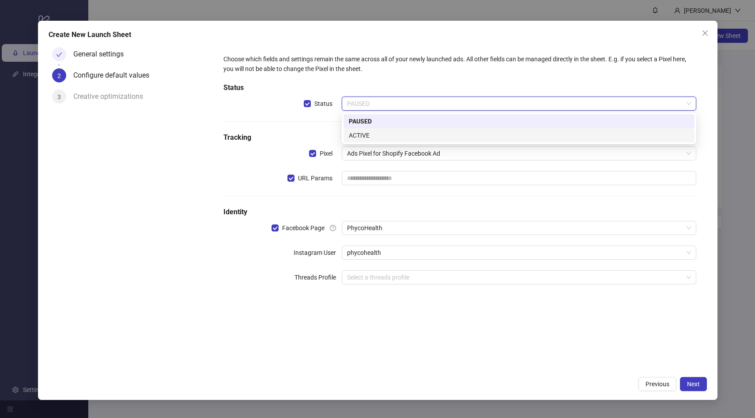
click at [362, 129] on div "ACTIVE" at bounding box center [518, 135] width 351 height 14
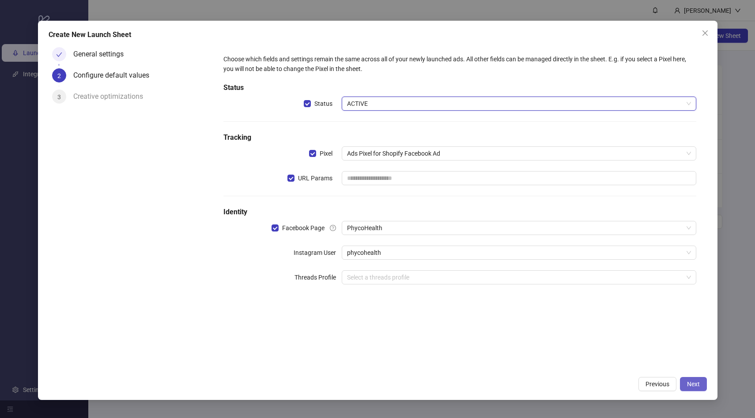
click at [699, 387] on span "Next" at bounding box center [693, 384] width 13 height 7
click at [451, 177] on input "text" at bounding box center [519, 178] width 354 height 14
click at [361, 173] on input "text" at bounding box center [519, 178] width 354 height 14
paste input "**********"
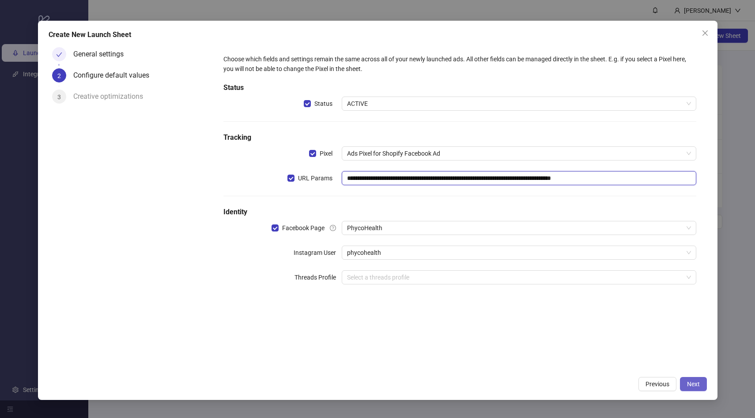
type input "**********"
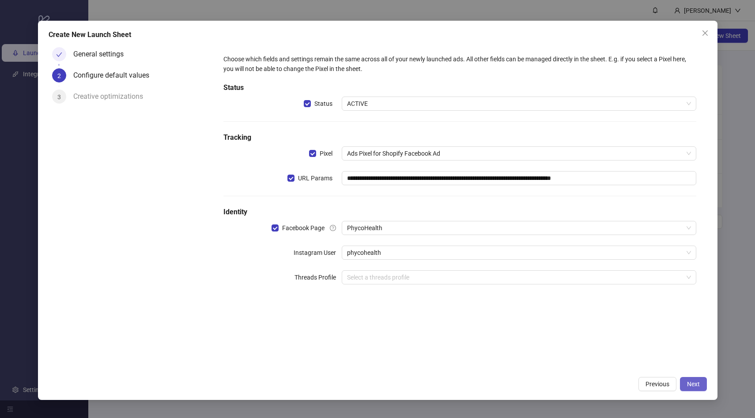
click at [689, 384] on span "Next" at bounding box center [693, 384] width 13 height 7
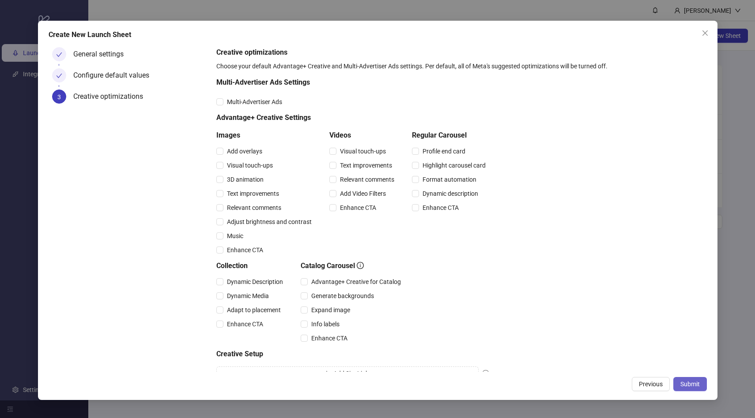
click at [673, 383] on button "Submit" at bounding box center [690, 384] width 34 height 14
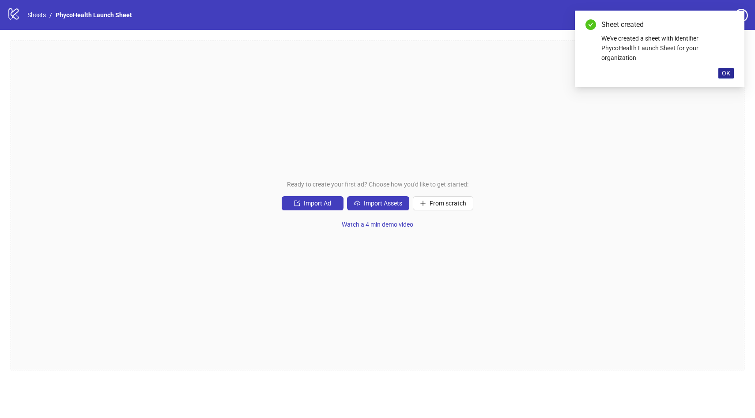
click at [727, 70] on span "OK" at bounding box center [726, 73] width 8 height 7
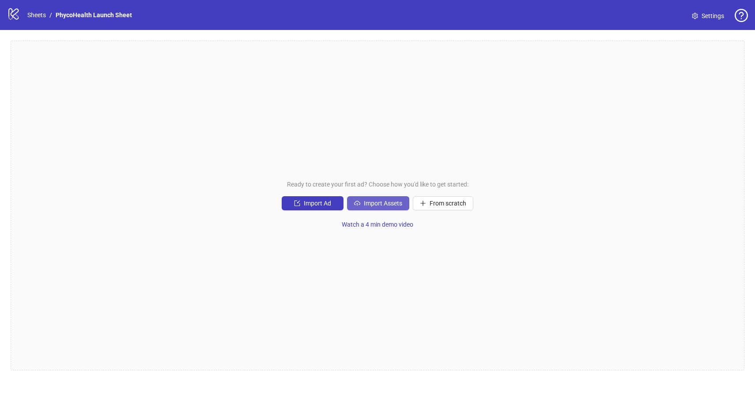
click at [380, 203] on span "Import Assets" at bounding box center [383, 203] width 38 height 7
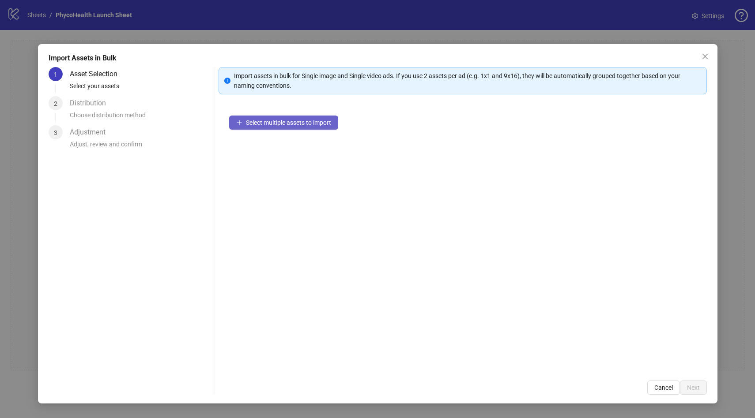
click at [317, 127] on button "Select multiple assets to import" at bounding box center [283, 123] width 109 height 14
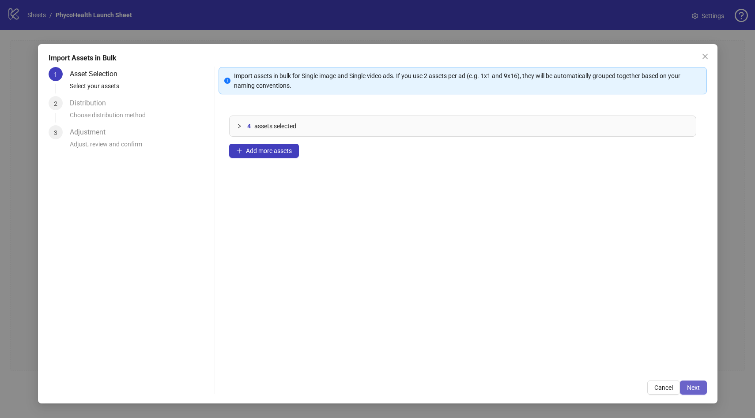
click at [691, 388] on span "Next" at bounding box center [693, 387] width 13 height 7
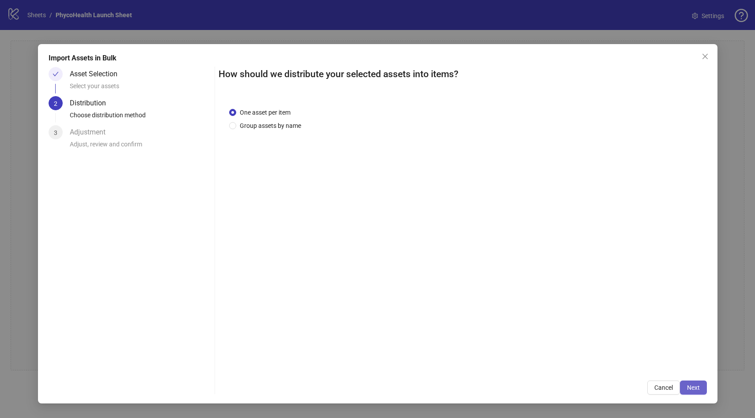
click at [691, 388] on span "Next" at bounding box center [693, 387] width 13 height 7
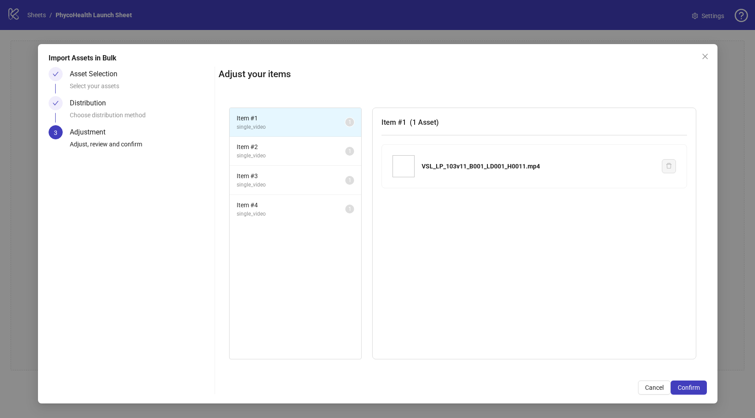
click at [98, 86] on div "Select your assets" at bounding box center [141, 88] width 142 height 15
click at [659, 388] on span "Cancel" at bounding box center [654, 387] width 19 height 7
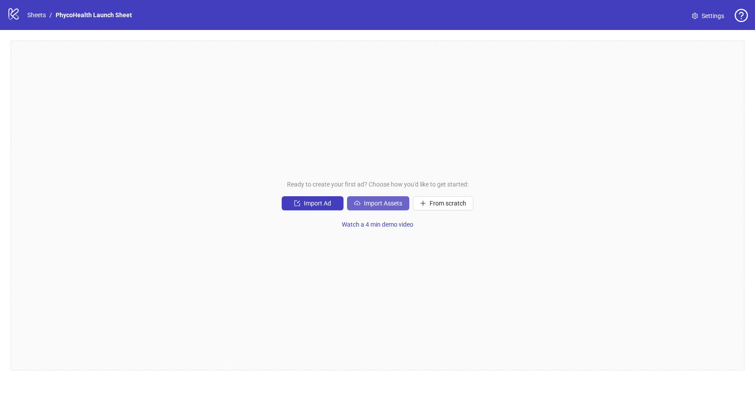
click at [367, 199] on button "Import Assets" at bounding box center [378, 203] width 62 height 14
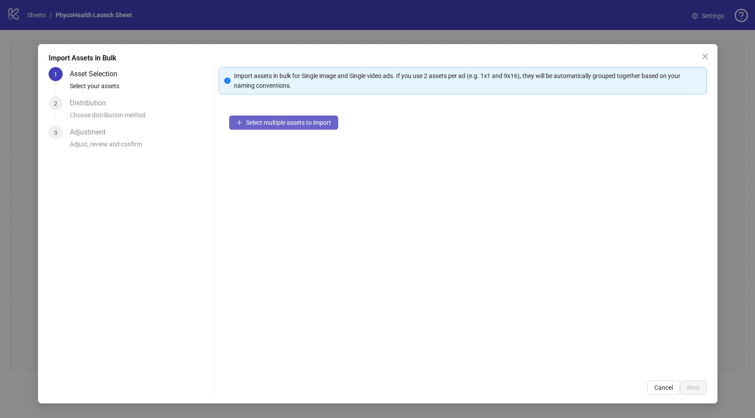
click at [270, 124] on span "Select multiple assets to import" at bounding box center [288, 122] width 85 height 7
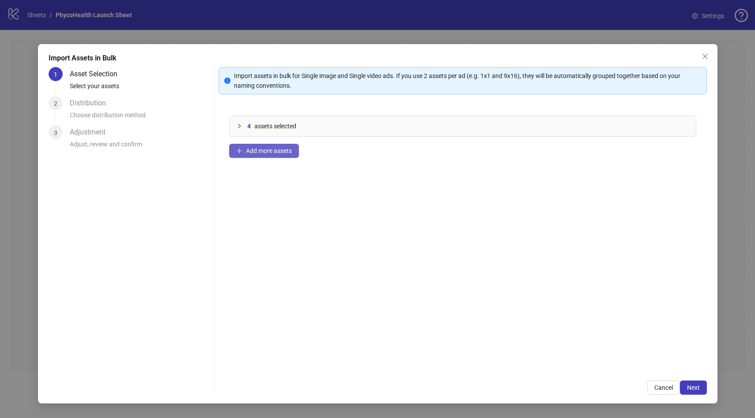
click at [260, 151] on span "Add more assets" at bounding box center [269, 150] width 46 height 7
click at [245, 160] on div "9 assets selected Add more assets" at bounding box center [462, 237] width 488 height 265
click at [256, 141] on div "9 assets selected Add more assets" at bounding box center [462, 237] width 488 height 265
click at [251, 153] on span "Add more assets" at bounding box center [269, 150] width 46 height 7
click at [687, 391] on span "Next" at bounding box center [693, 387] width 13 height 7
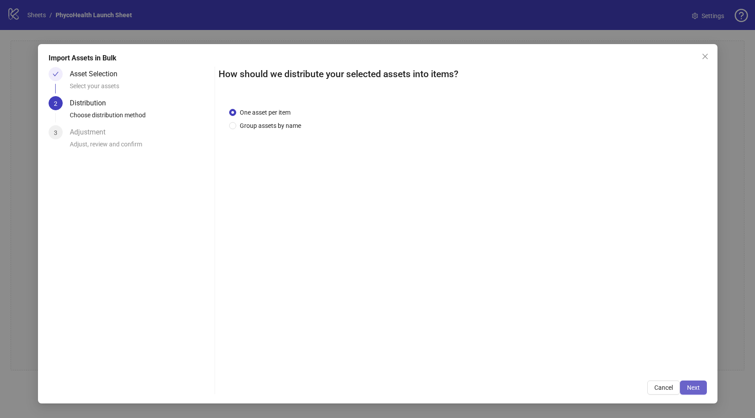
click at [695, 388] on span "Next" at bounding box center [693, 387] width 13 height 7
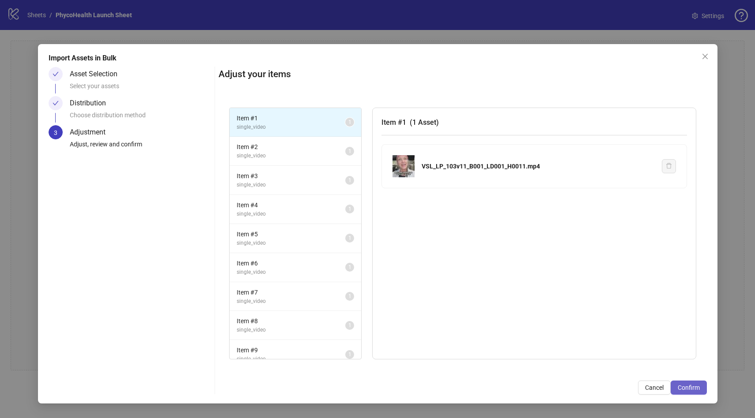
click at [684, 387] on span "Confirm" at bounding box center [689, 387] width 22 height 7
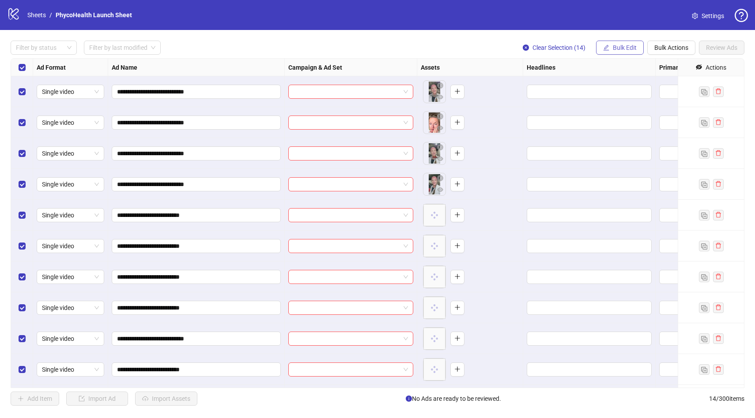
click at [613, 49] on span "Bulk Edit" at bounding box center [625, 47] width 24 height 7
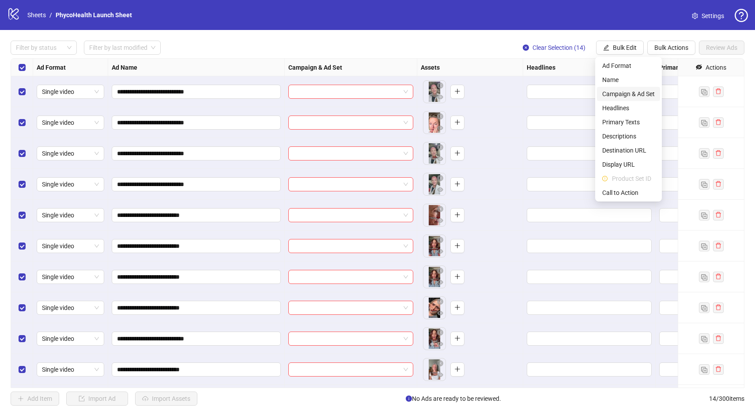
click at [636, 98] on span "Campaign & Ad Set" at bounding box center [628, 94] width 53 height 10
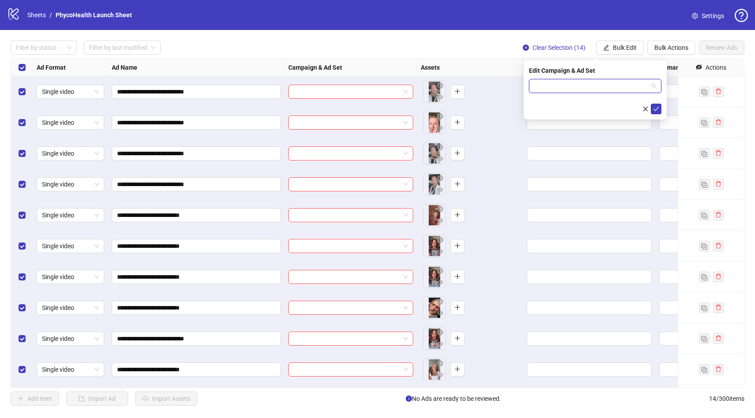
click at [576, 83] on input "search" at bounding box center [591, 85] width 114 height 13
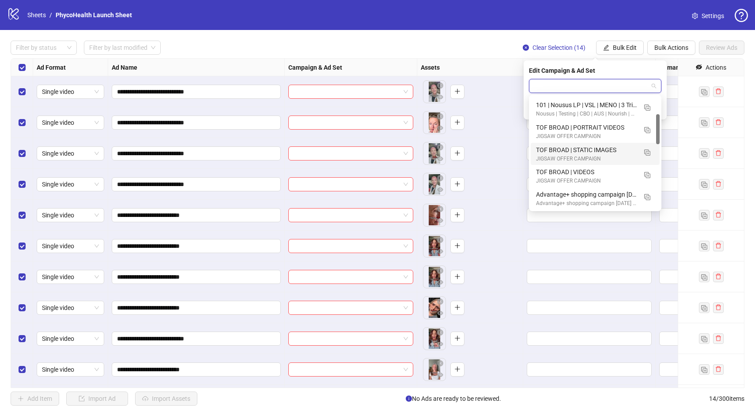
scroll to position [56, 0]
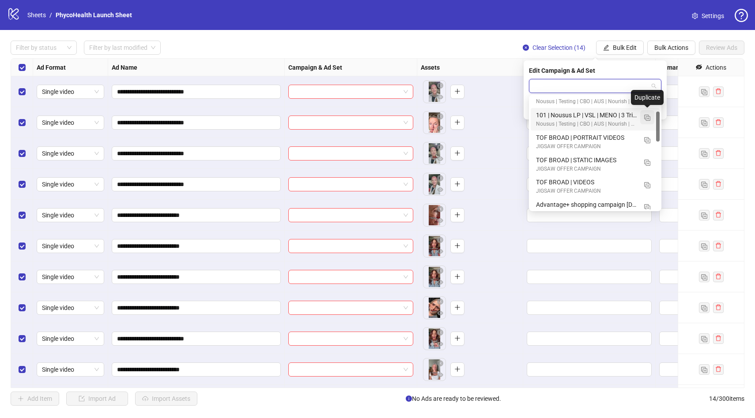
click at [644, 118] on img "button" at bounding box center [647, 118] width 6 height 6
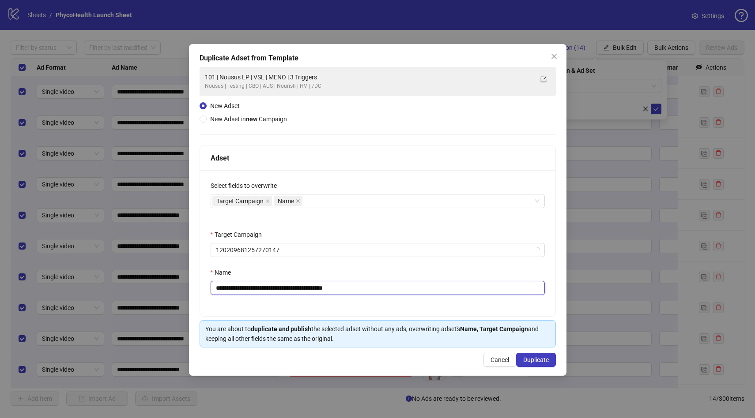
click at [419, 289] on input "**********" at bounding box center [378, 288] width 334 height 14
paste input "text"
type input "**********"
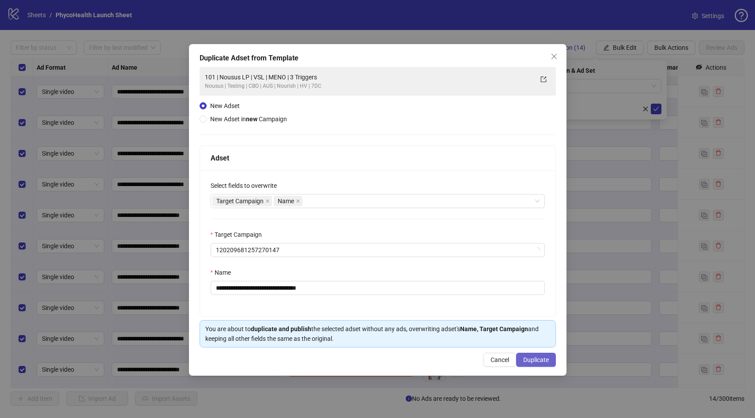
click at [535, 364] on span "Duplicate" at bounding box center [536, 360] width 26 height 7
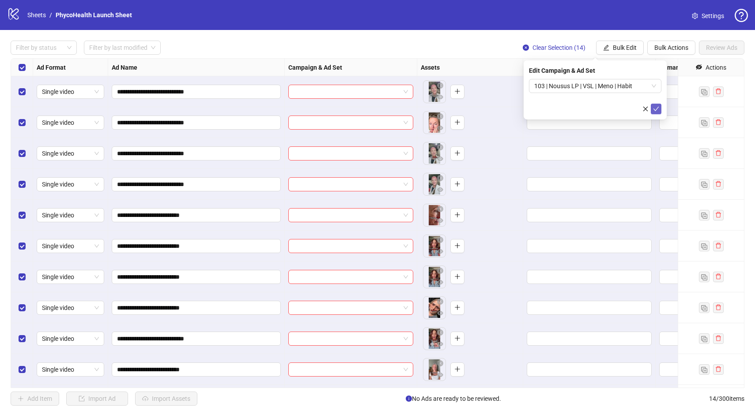
click at [655, 109] on icon "check" at bounding box center [656, 109] width 6 height 6
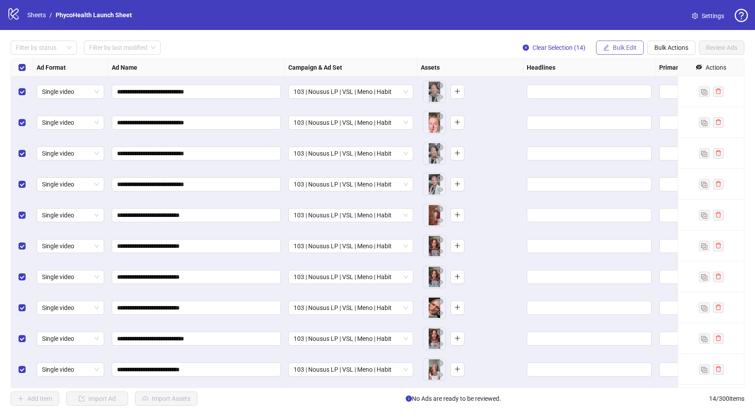
click at [632, 49] on span "Bulk Edit" at bounding box center [625, 47] width 24 height 7
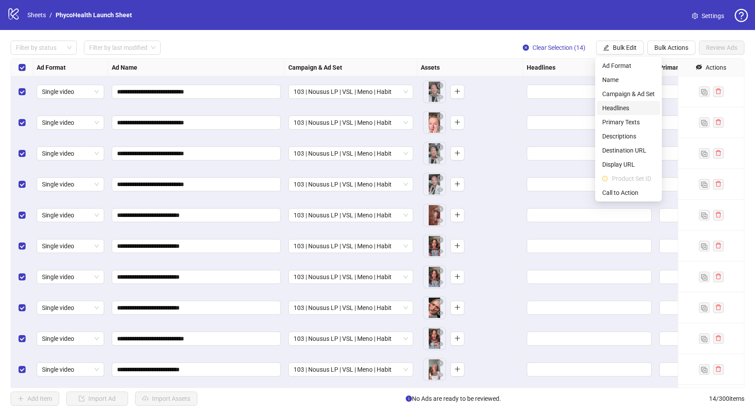
click at [617, 108] on span "Headlines" at bounding box center [628, 108] width 53 height 10
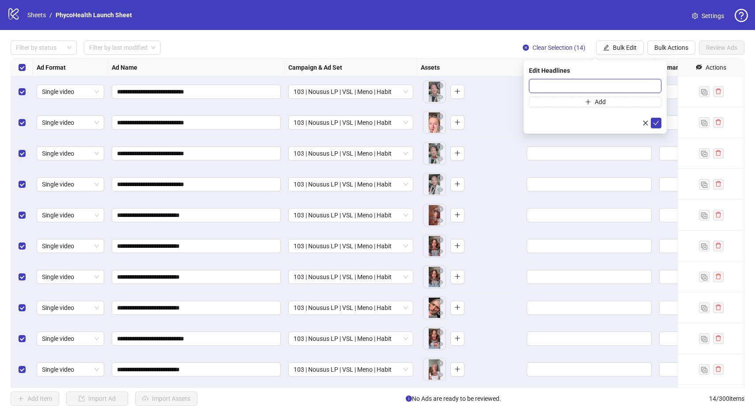
click at [593, 88] on input "text" at bounding box center [595, 86] width 132 height 14
paste input "**********"
type input "**********"
click at [651, 123] on button "submit" at bounding box center [656, 123] width 11 height 11
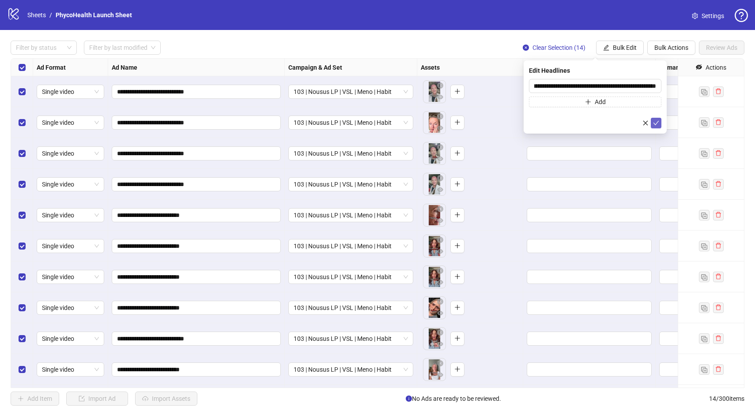
scroll to position [0, 0]
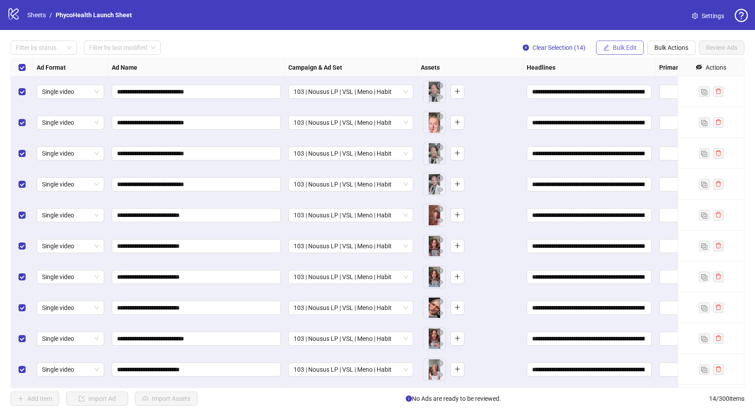
click at [628, 46] on span "Bulk Edit" at bounding box center [625, 47] width 24 height 7
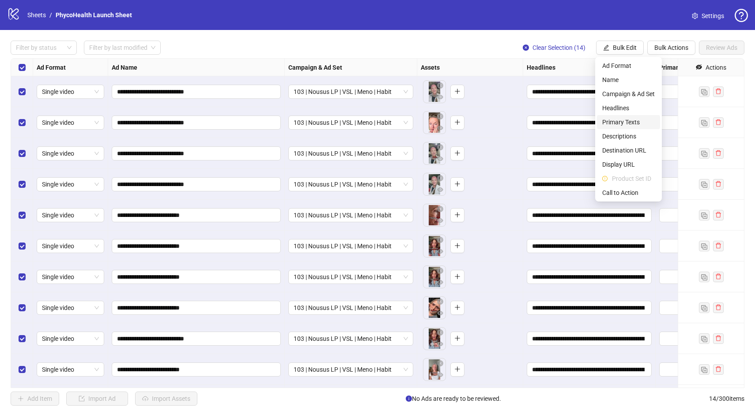
click at [625, 122] on span "Primary Texts" at bounding box center [628, 122] width 53 height 10
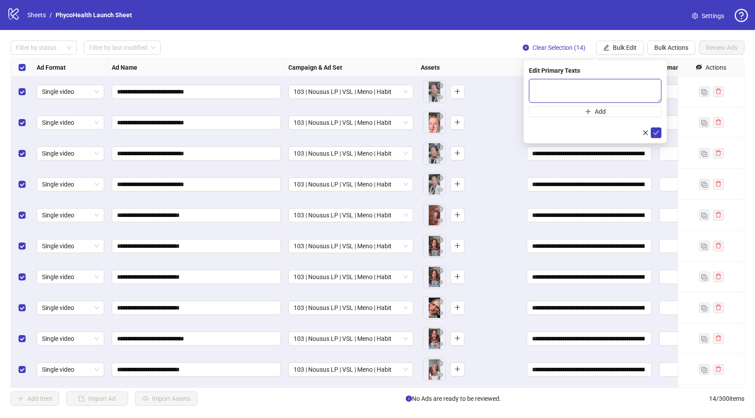
click at [603, 91] on textarea at bounding box center [595, 91] width 132 height 24
paste textarea "**********"
type textarea "**********"
click at [658, 134] on icon "check" at bounding box center [656, 133] width 6 height 6
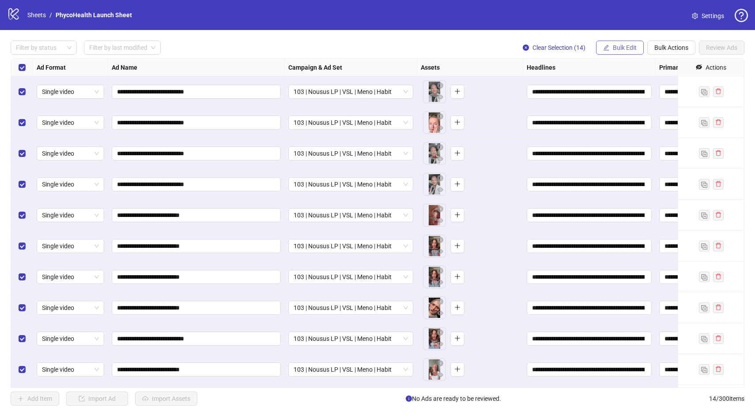
click at [629, 49] on span "Bulk Edit" at bounding box center [625, 47] width 24 height 7
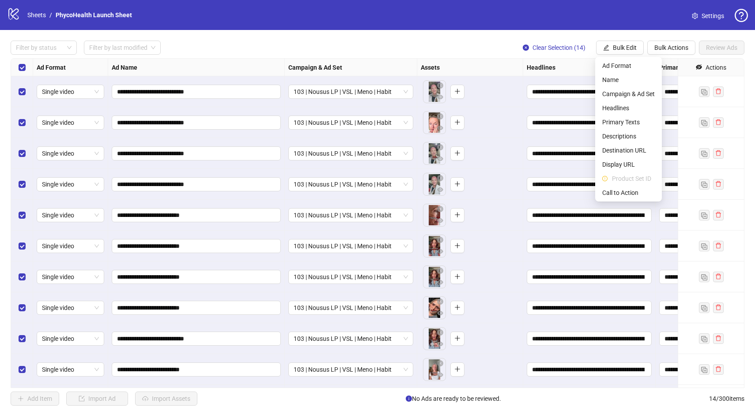
scroll to position [0, 102]
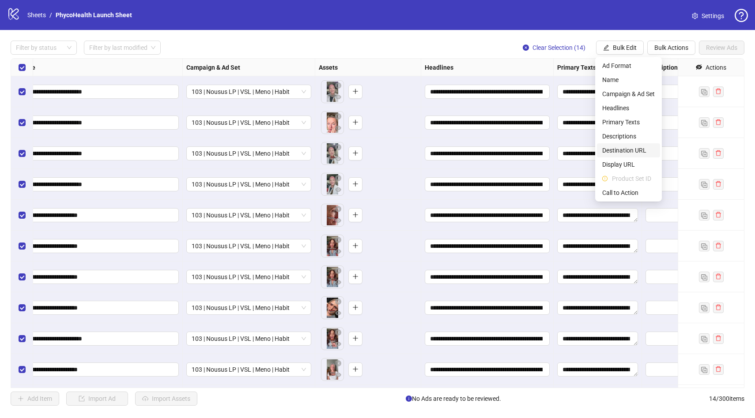
click at [625, 149] on span "Destination URL" at bounding box center [628, 151] width 53 height 10
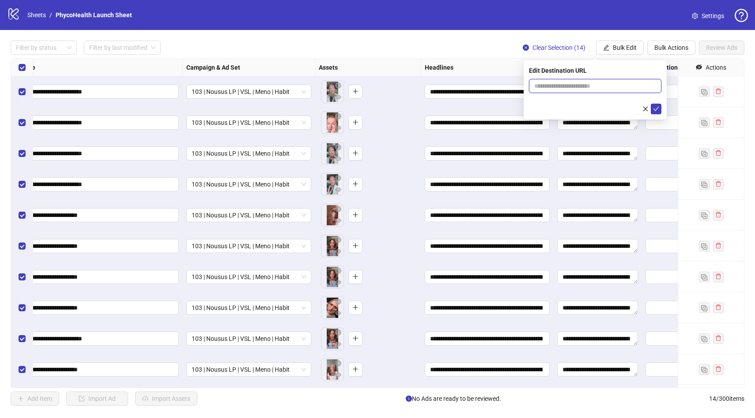
click at [565, 87] on input "text" at bounding box center [591, 86] width 115 height 10
paste input "**********"
type input "**********"
click at [655, 109] on icon "check" at bounding box center [656, 109] width 6 height 6
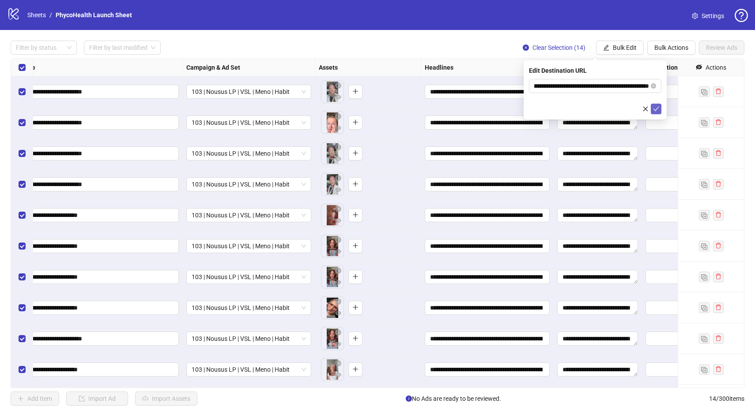
scroll to position [0, 0]
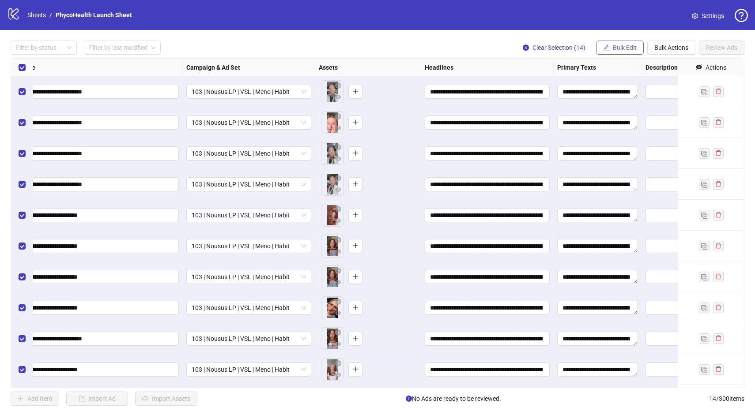
click at [632, 46] on span "Bulk Edit" at bounding box center [625, 47] width 24 height 7
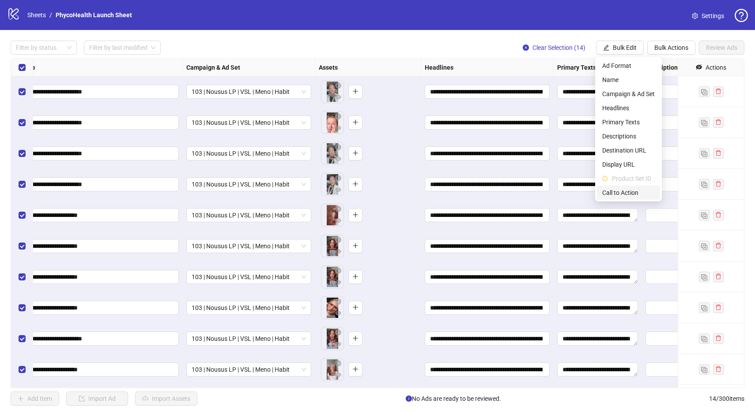
click at [618, 199] on li "Call to Action" at bounding box center [628, 193] width 63 height 14
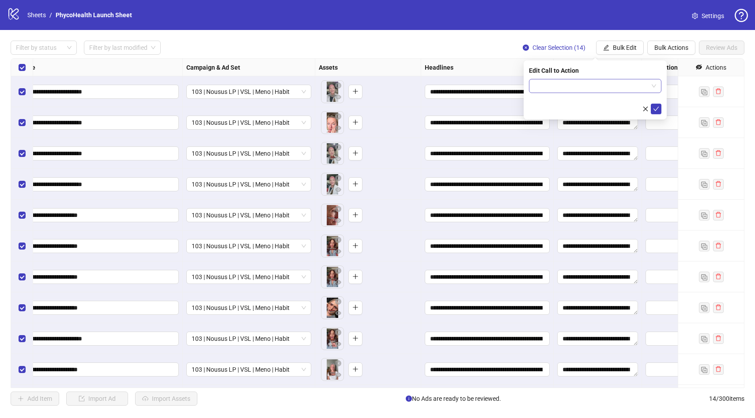
click at [568, 86] on input "search" at bounding box center [591, 85] width 114 height 13
type input "****"
click at [558, 99] on div "Learn more" at bounding box center [595, 104] width 118 height 10
click at [654, 105] on button "submit" at bounding box center [656, 109] width 11 height 11
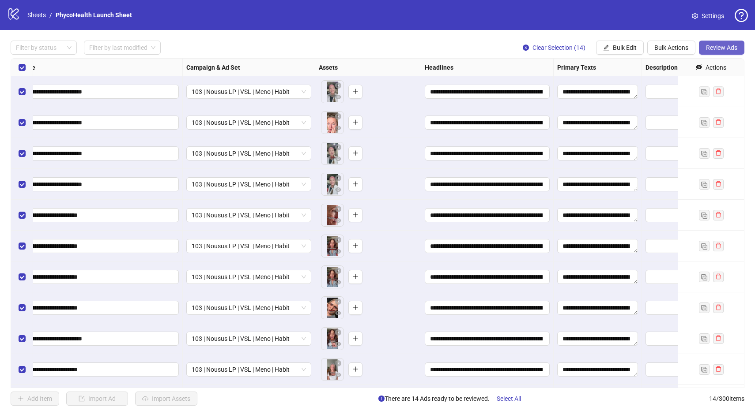
click at [723, 45] on span "Review Ads" at bounding box center [721, 47] width 31 height 7
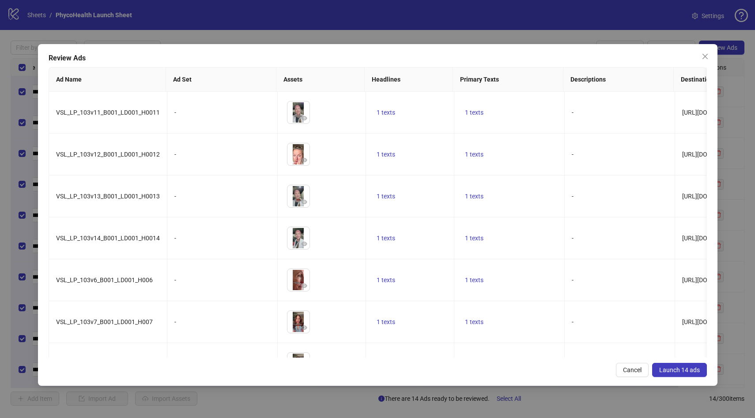
click at [673, 378] on div "Review Ads Ad Name Ad Set Assets Headlines Primary Texts Descriptions Destinati…" at bounding box center [377, 215] width 679 height 342
click at [673, 372] on span "Launch 14 ads" at bounding box center [679, 370] width 41 height 7
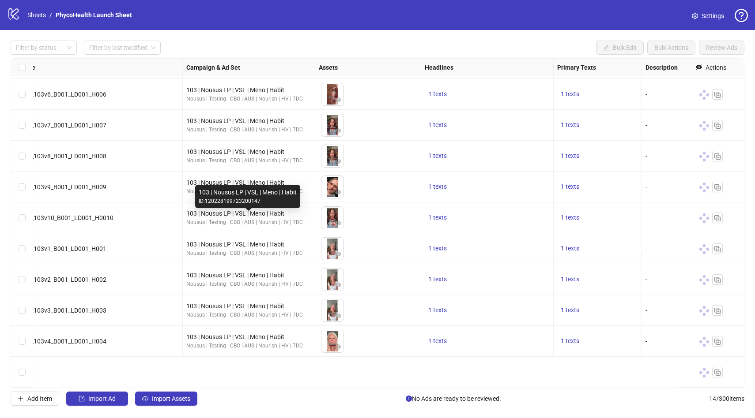
scroll to position [0, 102]
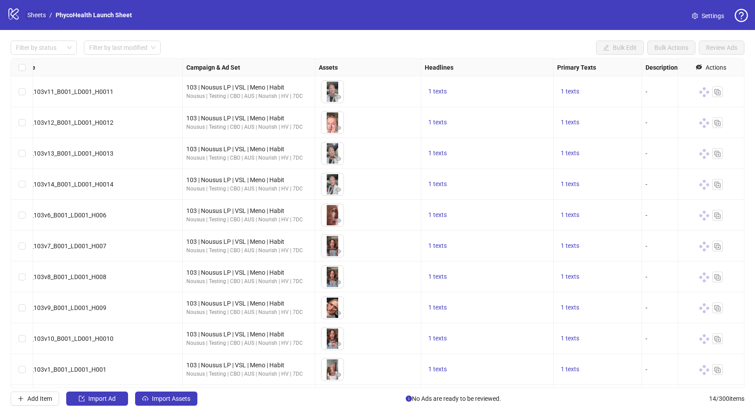
click at [37, 17] on link "Sheets" at bounding box center [37, 15] width 22 height 10
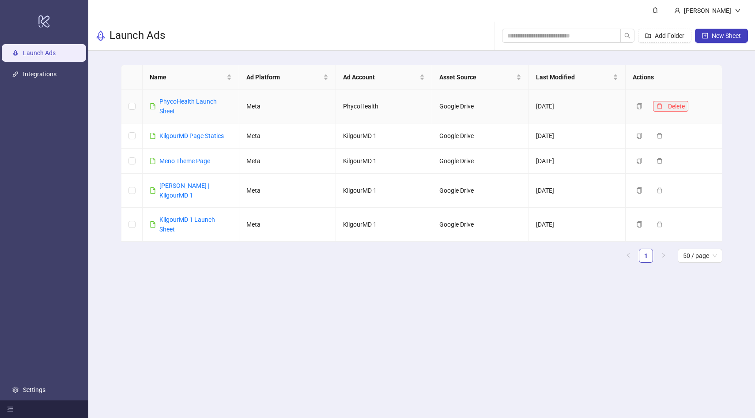
click at [656, 105] on icon "delete" at bounding box center [659, 106] width 6 height 6
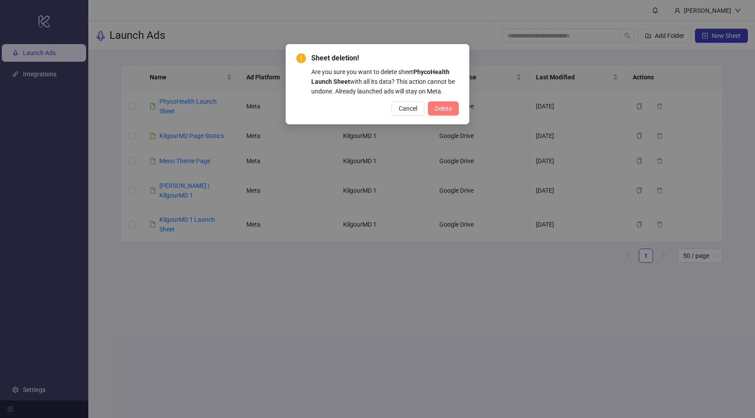
click at [451, 112] on button "Delete" at bounding box center [443, 109] width 31 height 14
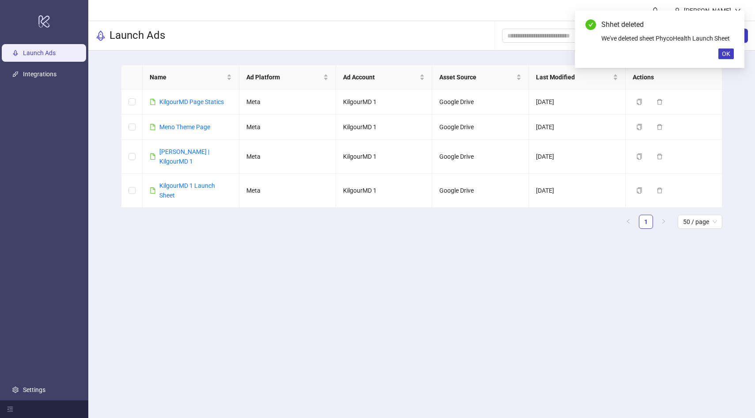
click at [240, 334] on main "Leevi Perälä Launch Ads Add Folder New Sheet Name Ad Platform Ad Account Asset …" at bounding box center [421, 209] width 666 height 418
click at [727, 55] on span "OK" at bounding box center [726, 53] width 8 height 7
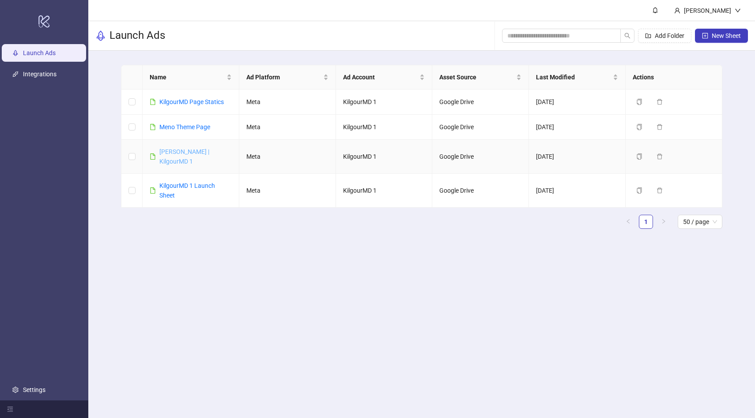
click at [181, 152] on link "James Page | KilgourMD 1" at bounding box center [184, 156] width 50 height 17
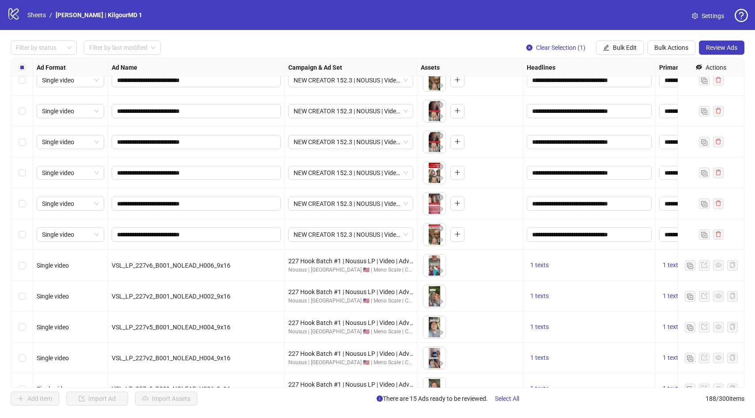
scroll to position [5334, 0]
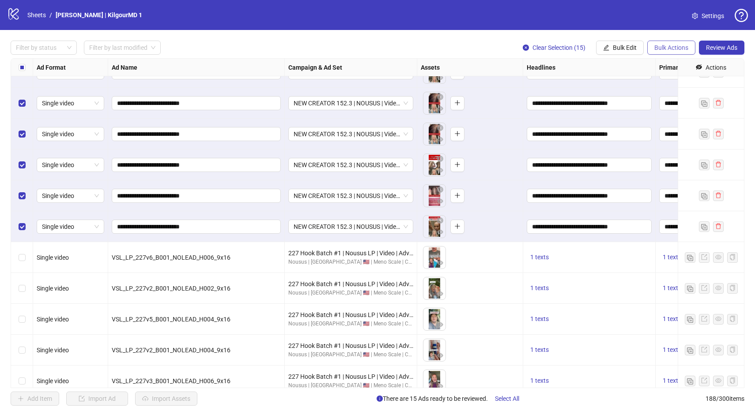
click at [682, 49] on span "Bulk Actions" at bounding box center [671, 47] width 34 height 7
click at [670, 110] on span "Copy to another sheet" at bounding box center [683, 108] width 60 height 10
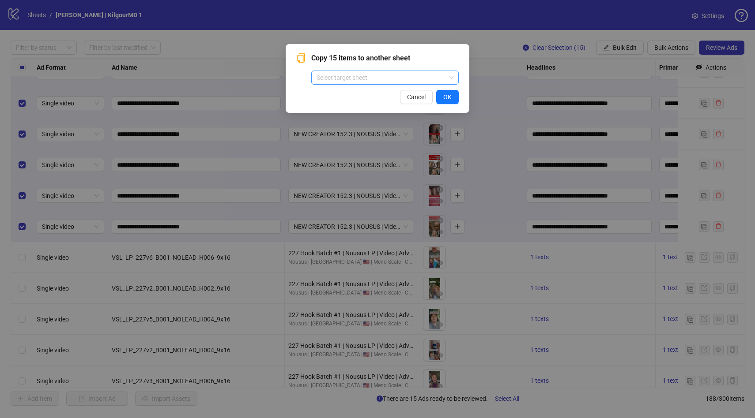
click at [349, 81] on input "search" at bounding box center [380, 77] width 129 height 13
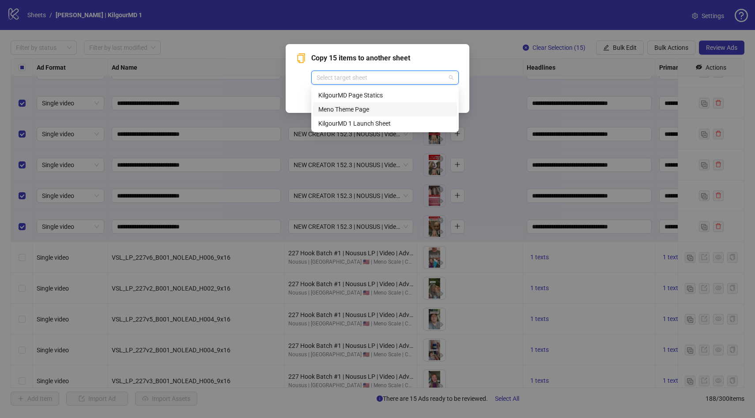
click at [346, 107] on div "Meno Theme Page" at bounding box center [384, 110] width 133 height 10
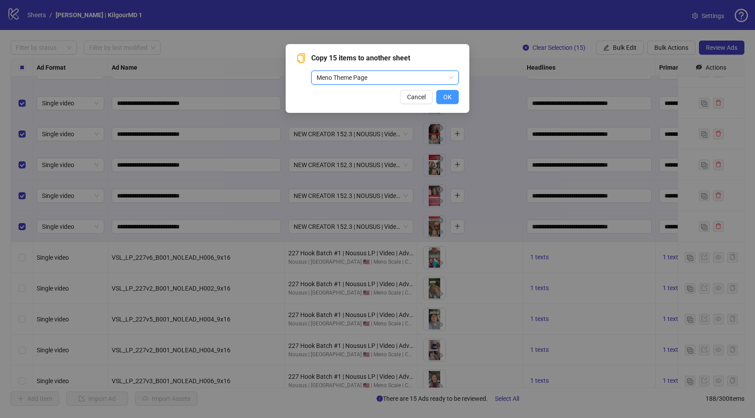
click at [444, 98] on span "OK" at bounding box center [447, 97] width 8 height 7
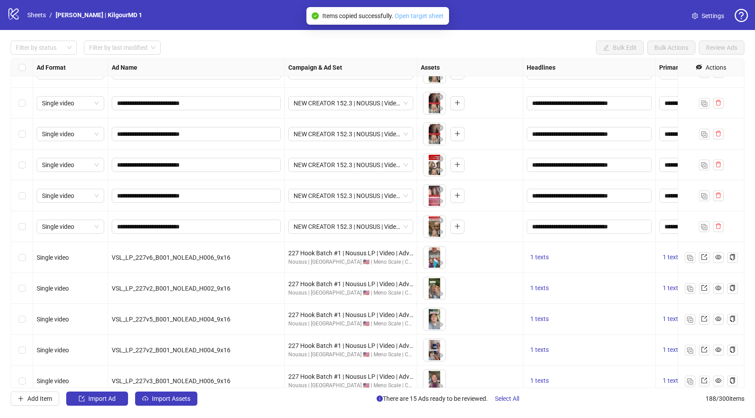
click at [402, 15] on link "Open target sheet" at bounding box center [419, 15] width 49 height 7
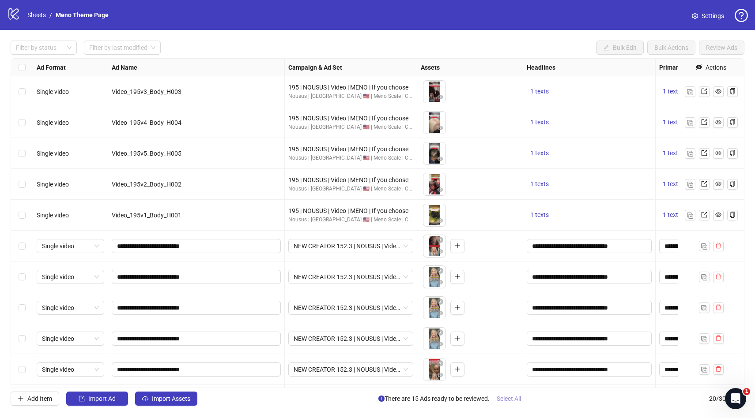
click at [516, 400] on span "Select All" at bounding box center [509, 398] width 24 height 7
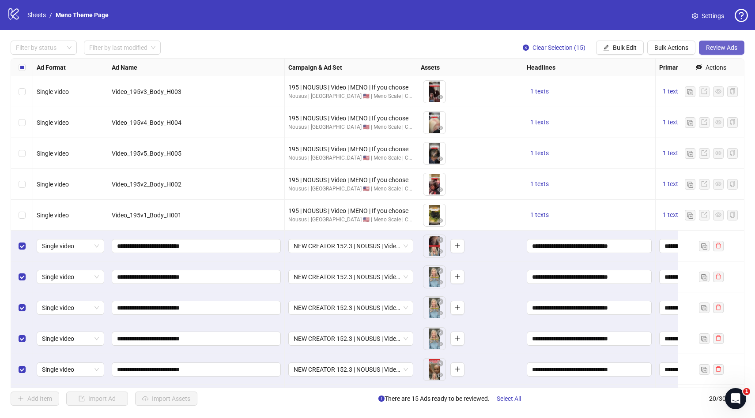
click at [722, 46] on span "Review Ads" at bounding box center [721, 47] width 31 height 7
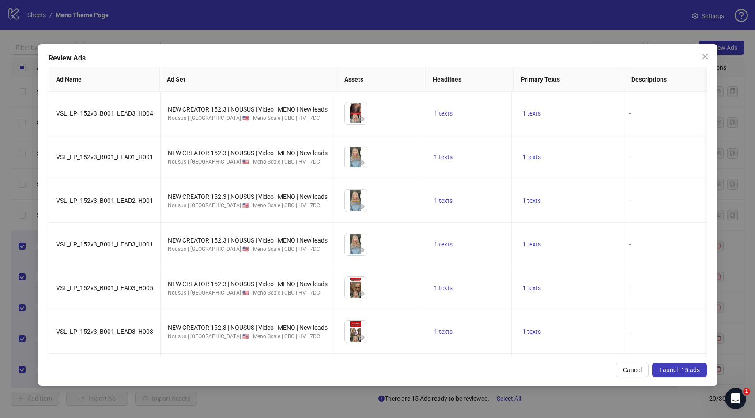
click at [693, 379] on div "Review Ads Ad Name Ad Set Assets Headlines Primary Texts Descriptions Destinati…" at bounding box center [377, 215] width 679 height 342
click at [690, 373] on span "Launch 15 ads" at bounding box center [679, 370] width 41 height 7
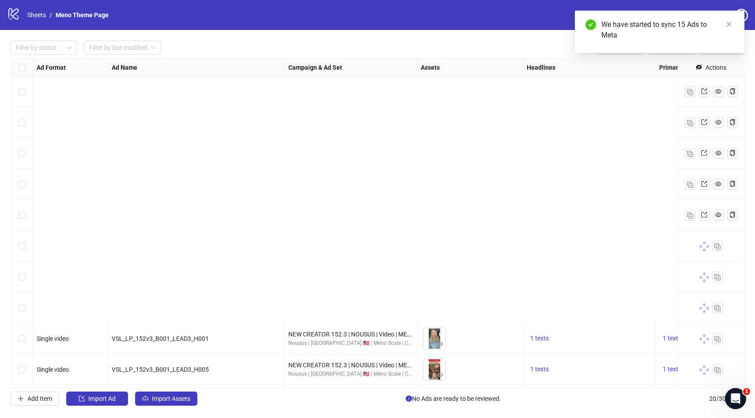
scroll to position [306, 0]
